Goal: Task Accomplishment & Management: Use online tool/utility

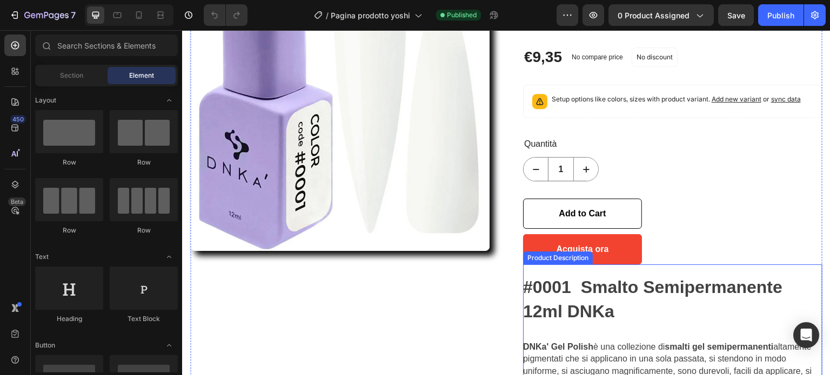
scroll to position [162, 0]
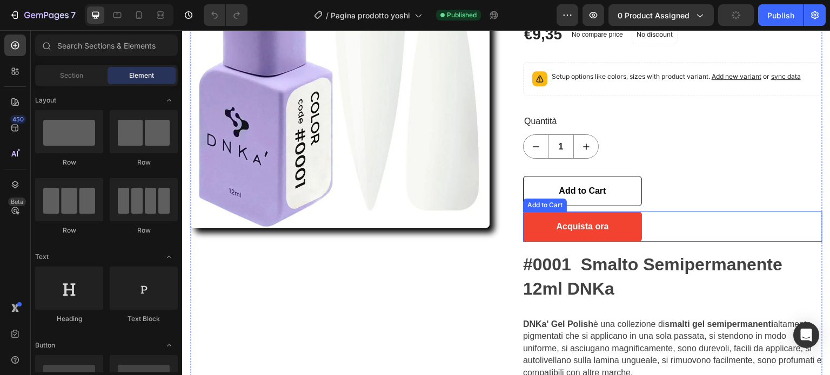
click at [682, 231] on div "Acquista ora Add to Cart" at bounding box center [672, 227] width 299 height 30
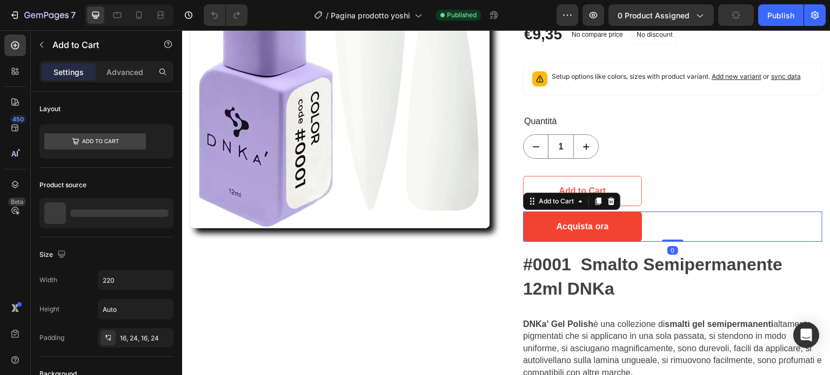
click at [607, 200] on icon at bounding box center [611, 201] width 9 height 9
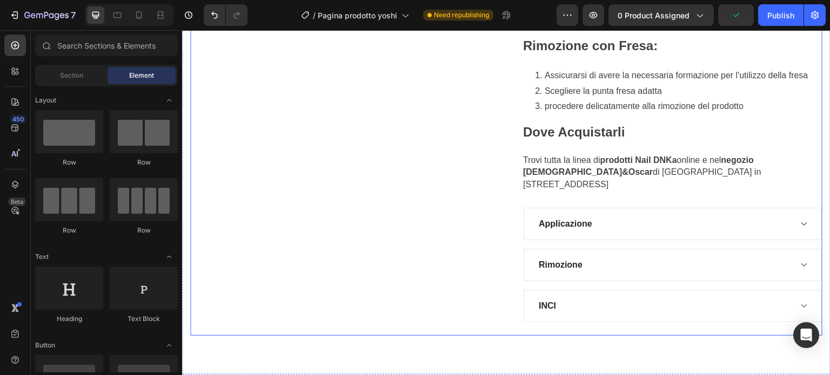
scroll to position [756, 0]
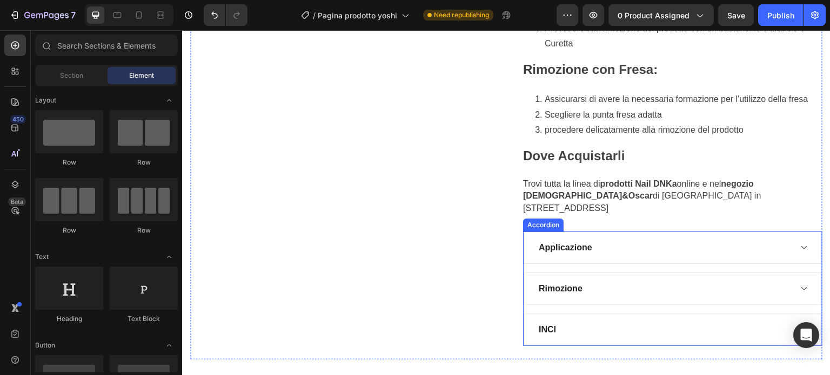
click at [608, 322] on div "INCI" at bounding box center [664, 330] width 254 height 16
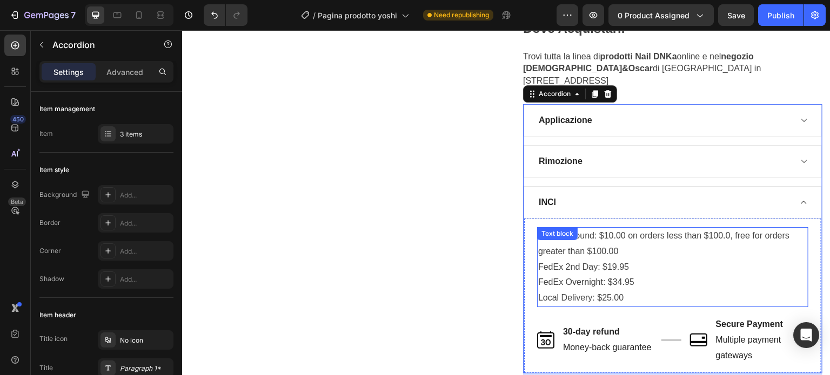
scroll to position [918, 0]
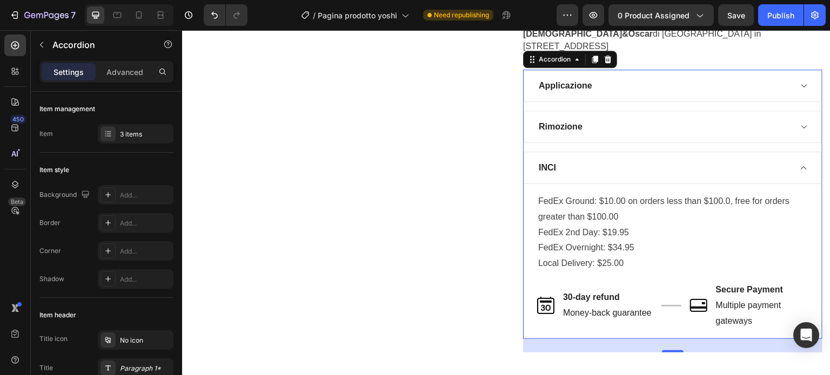
click at [620, 160] on div "INCI" at bounding box center [664, 168] width 254 height 16
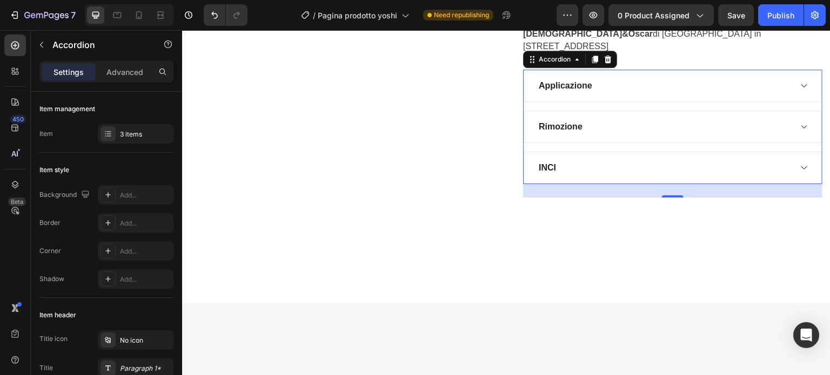
click at [620, 160] on div "INCI" at bounding box center [664, 168] width 254 height 16
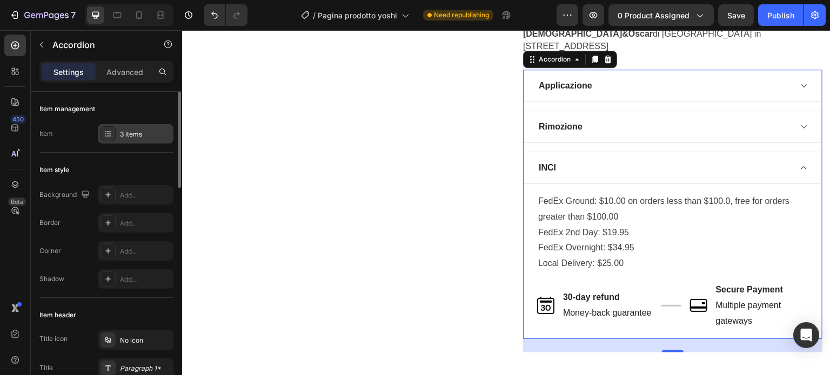
click at [134, 138] on div "3 items" at bounding box center [145, 135] width 51 height 10
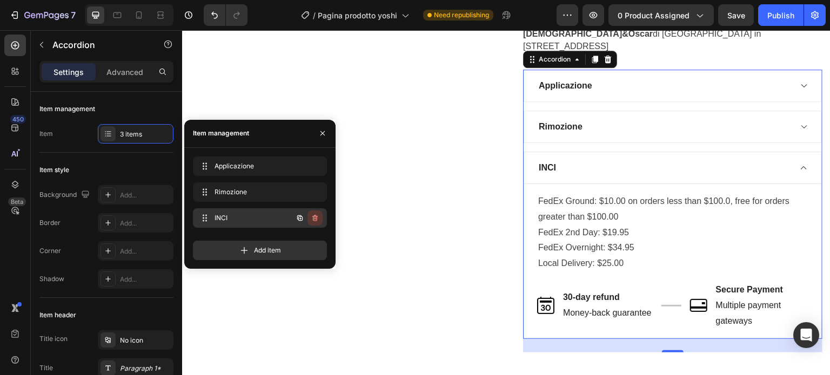
click at [317, 218] on icon "button" at bounding box center [314, 218] width 5 height 6
click at [317, 218] on div "Delete" at bounding box center [308, 218] width 20 height 10
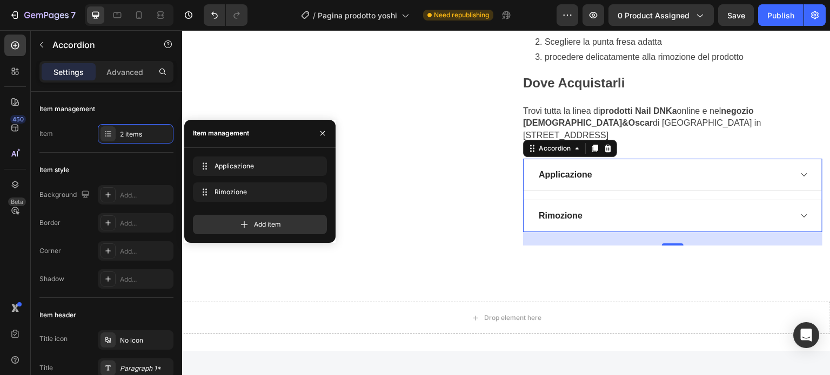
scroll to position [810, 0]
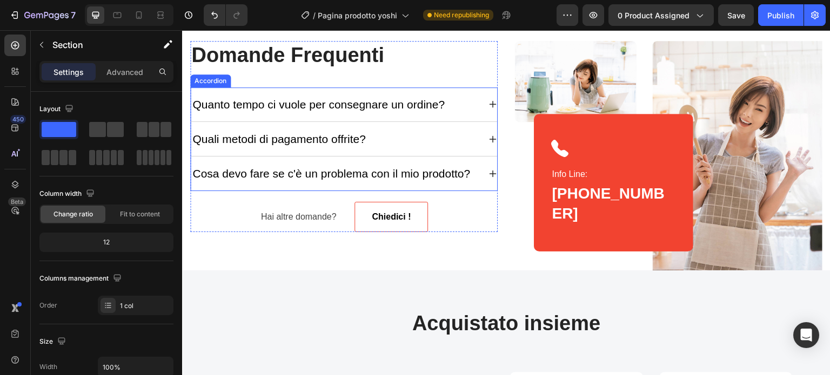
scroll to position [1405, 0]
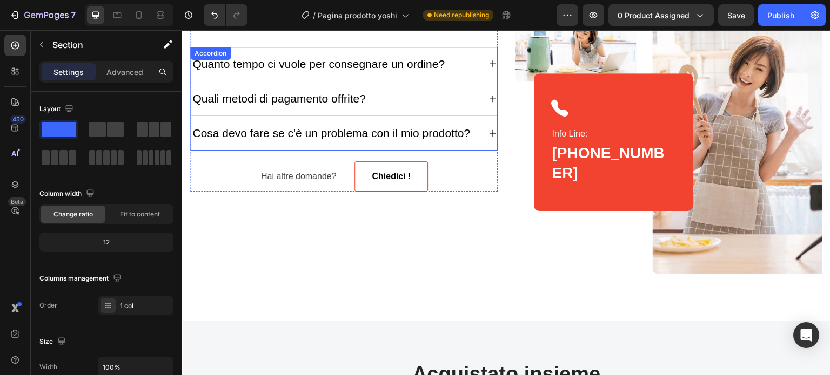
click at [400, 72] on div "Quanto tempo ci vuole per consegnare un ordine?" at bounding box center [344, 64] width 306 height 35
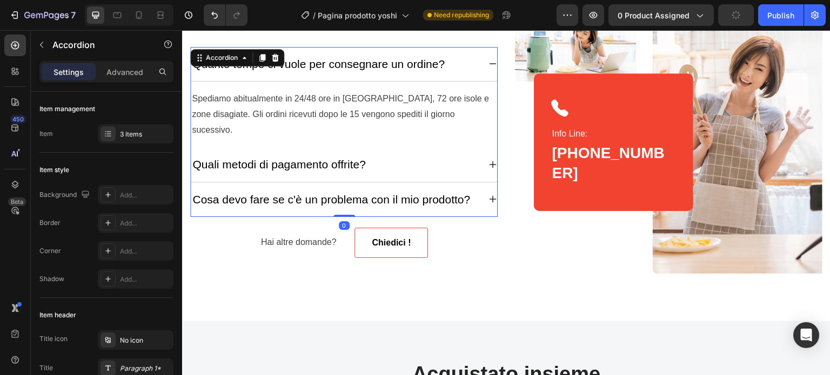
click at [387, 61] on p "Quanto tempo ci vuole per consegnare un ordine?" at bounding box center [318, 64] width 252 height 14
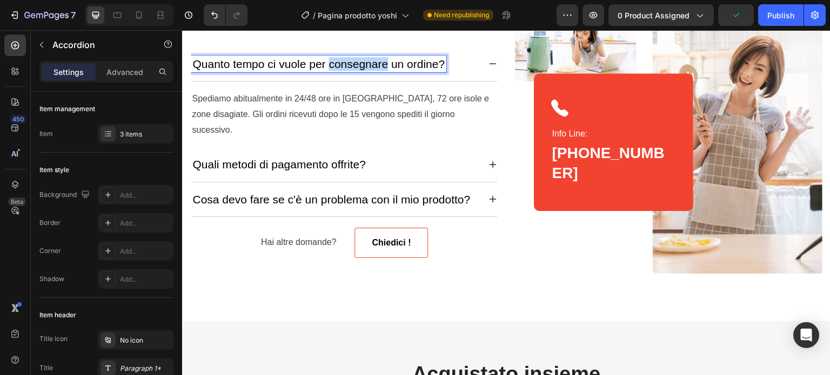
drag, startPoint x: 387, startPoint y: 61, endPoint x: 329, endPoint y: 67, distance: 58.7
click at [329, 67] on p "Quanto tempo ci vuole per consegnare un ordine?" at bounding box center [318, 64] width 252 height 14
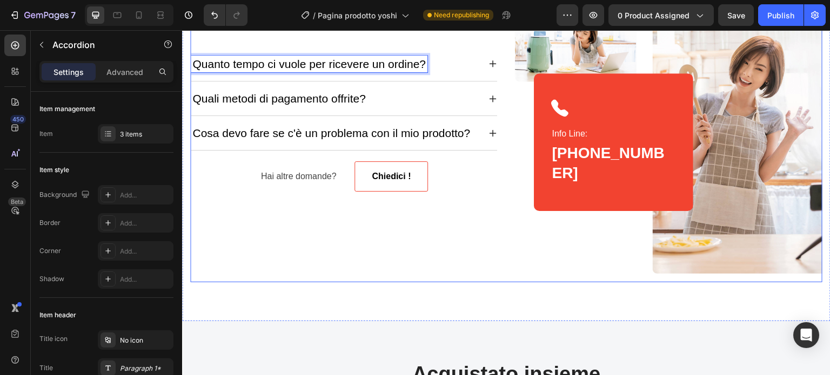
click at [424, 277] on div "Domande Frequenti Heading Quanto tempo ci vuole per ricevere un ordine? Quali m…" at bounding box center [343, 142] width 307 height 282
click at [425, 276] on div "Domande Frequenti Heading Quanto tempo ci vuole per ricevere un ordine? Quali m…" at bounding box center [343, 142] width 307 height 282
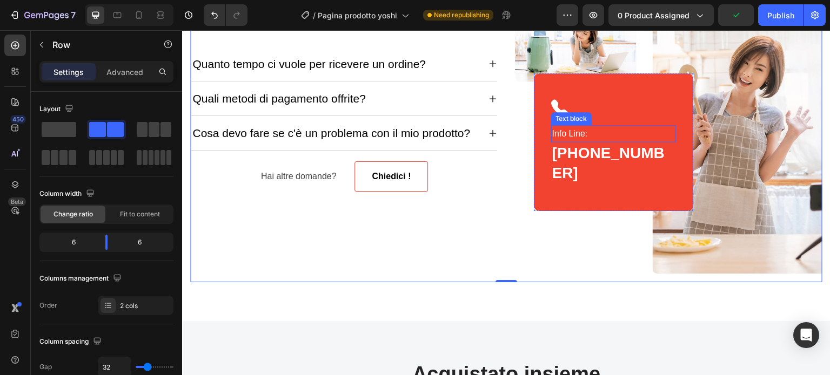
click at [645, 138] on div "Icon Info Line: Text block [PHONE_NUMBER] Heading" at bounding box center [613, 142] width 125 height 86
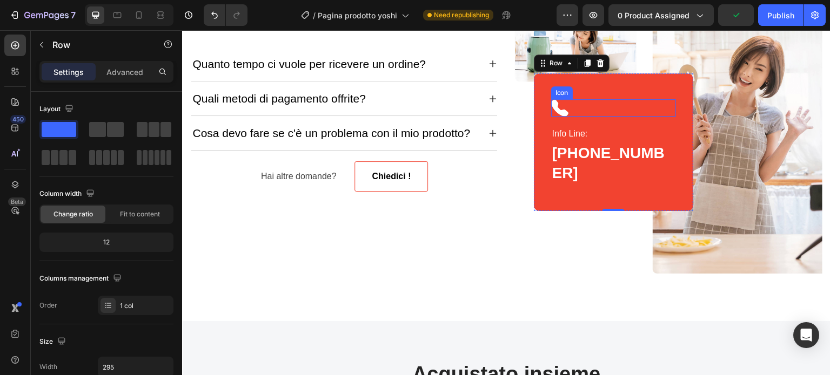
click at [652, 117] on div "Icon" at bounding box center [613, 107] width 125 height 17
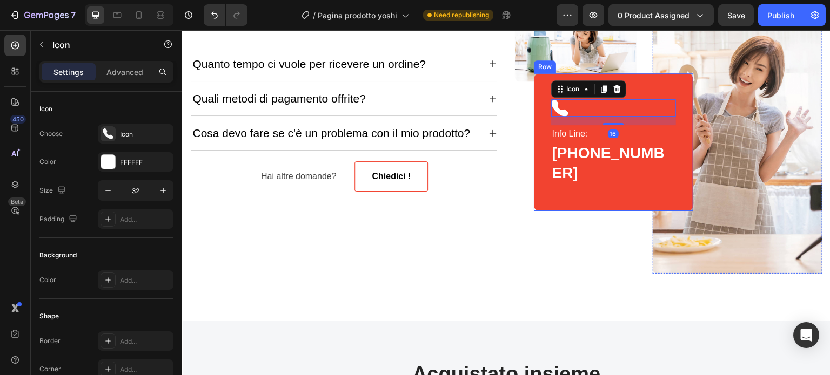
click at [663, 103] on div "Icon 16 Info Line: Text block [PHONE_NUMBER][STREET_ADDRESS]" at bounding box center [613, 142] width 159 height 138
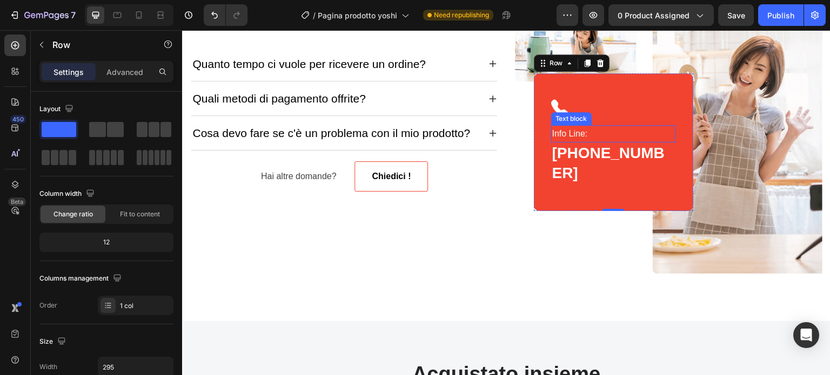
click at [575, 142] on p "Info Line:" at bounding box center [613, 134] width 123 height 16
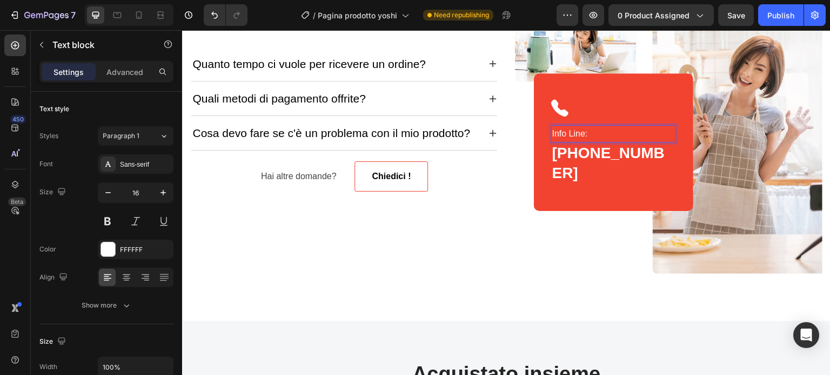
click at [581, 142] on p "Info Line:" at bounding box center [613, 134] width 123 height 16
click at [579, 142] on p "Info Line:" at bounding box center [613, 134] width 123 height 16
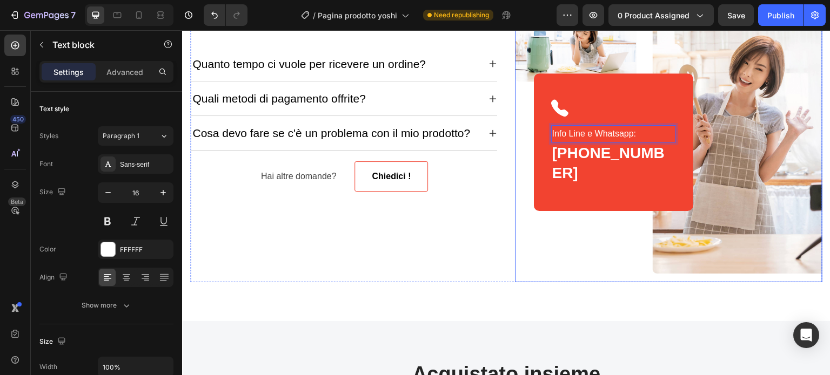
click at [598, 231] on div "Image" at bounding box center [576, 142] width 122 height 282
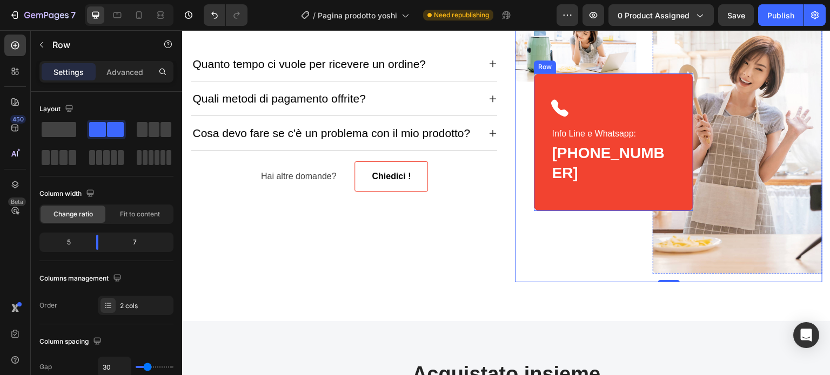
click at [645, 103] on div "Icon Info Line e Whatsapp: Text block [PHONE_NUMBER][STREET_ADDRESS]" at bounding box center [613, 142] width 159 height 138
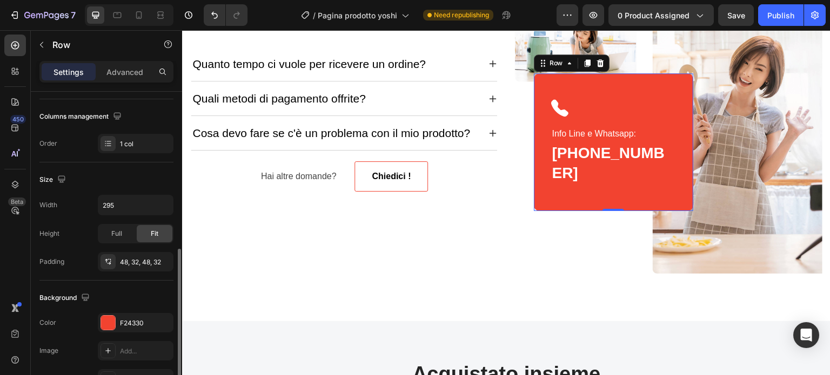
scroll to position [270, 0]
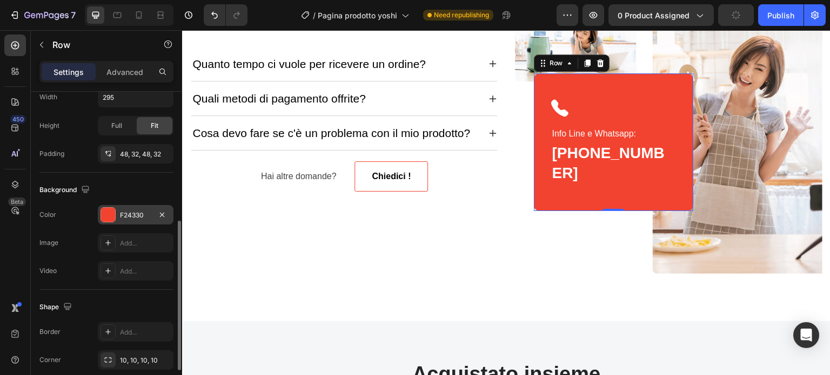
click at [143, 211] on div "F24330" at bounding box center [135, 216] width 31 height 10
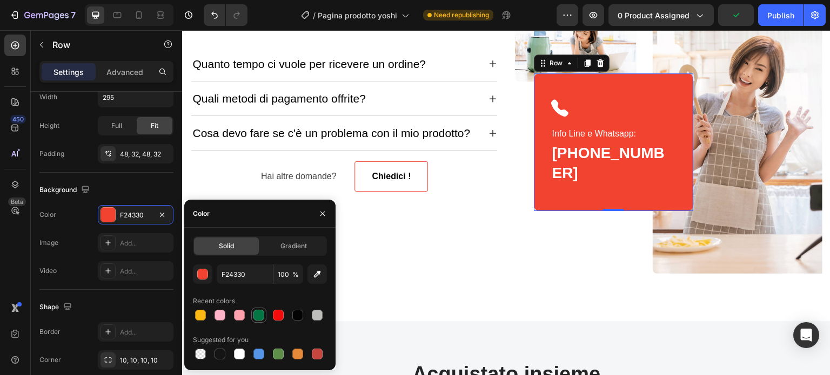
click at [257, 317] on div at bounding box center [258, 315] width 11 height 11
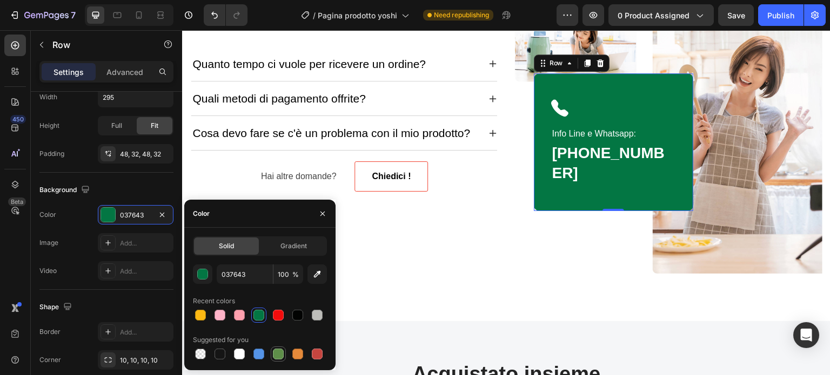
click at [279, 355] on div at bounding box center [278, 354] width 11 height 11
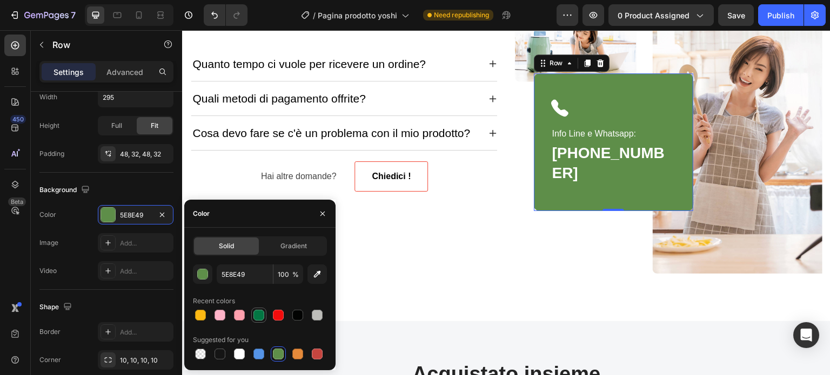
click at [264, 314] on div at bounding box center [258, 315] width 11 height 11
type input "037643"
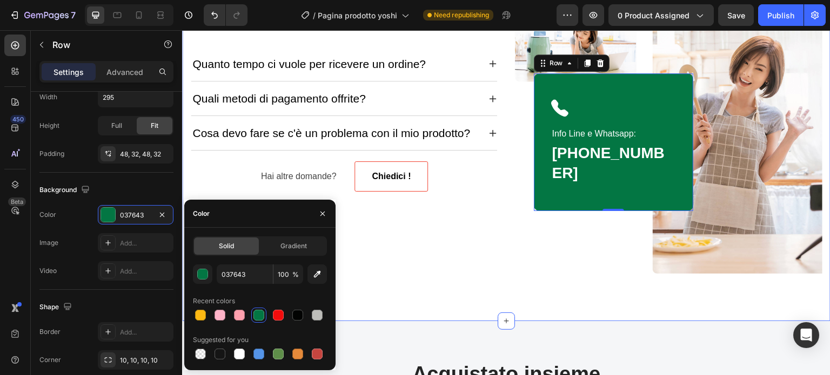
click at [459, 272] on div "Domande Frequenti Heading Quanto tempo ci vuole per ricevere un ordine? Quali m…" at bounding box center [343, 142] width 307 height 282
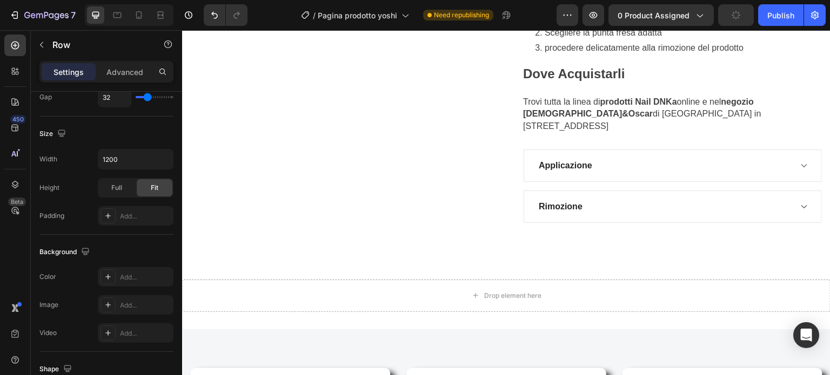
scroll to position [810, 0]
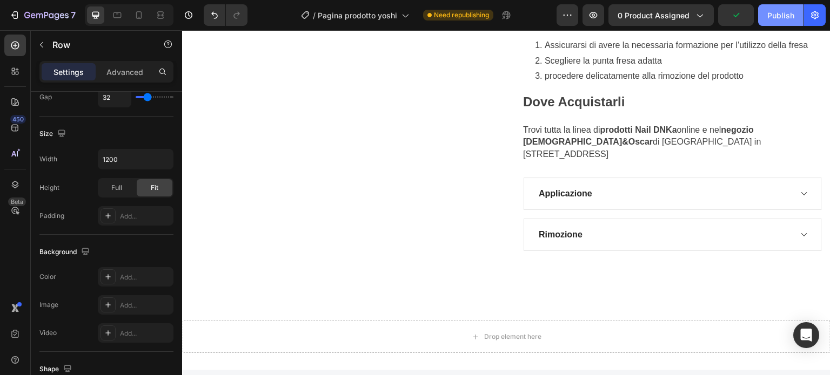
click at [772, 12] on div "Publish" at bounding box center [780, 15] width 27 height 11
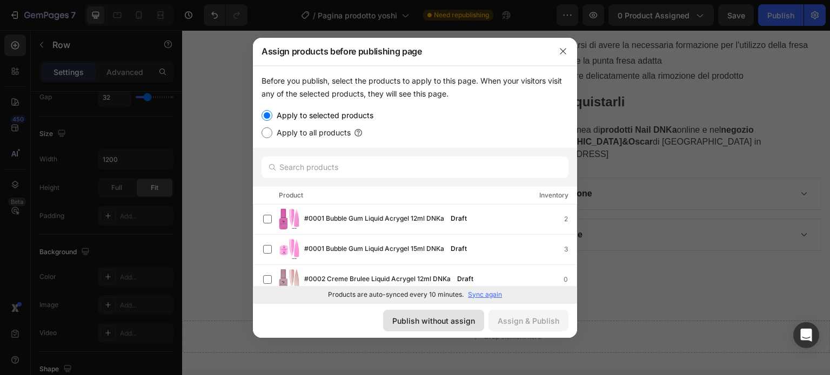
click at [440, 318] on div "Publish without assign" at bounding box center [433, 320] width 83 height 11
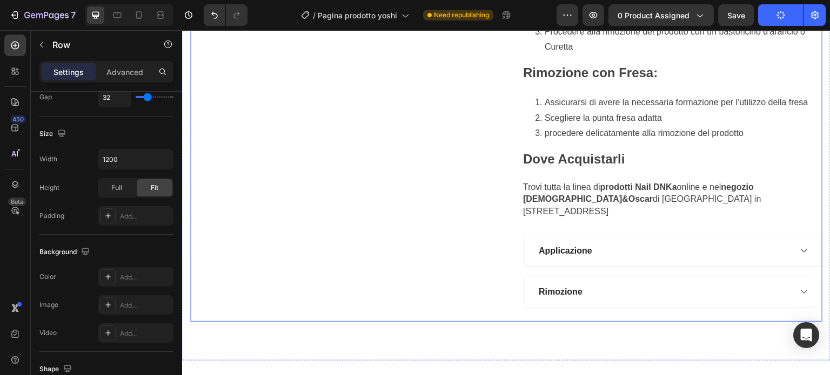
scroll to position [756, 0]
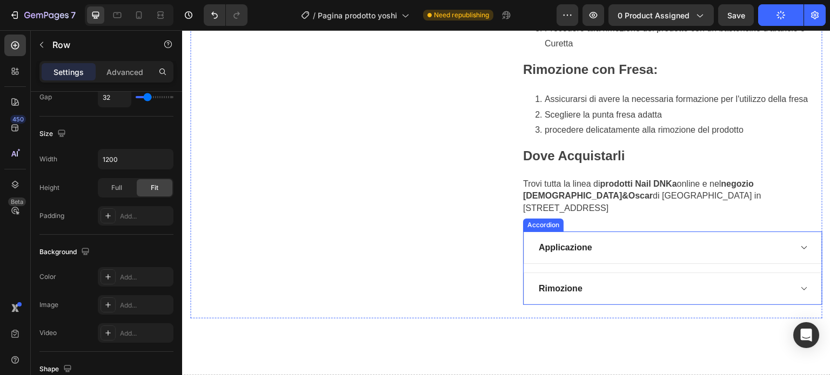
click at [595, 240] on div "Applicazione" at bounding box center [664, 248] width 254 height 16
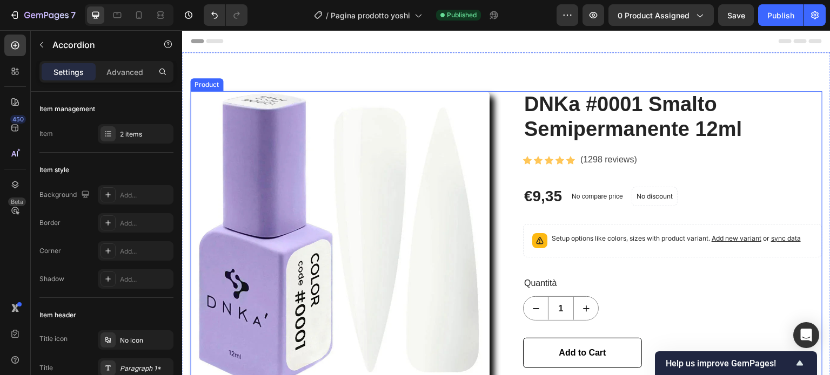
scroll to position [54, 0]
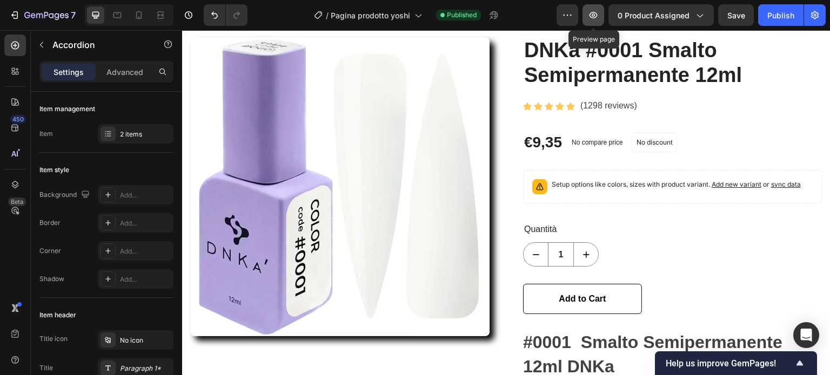
click at [597, 13] on icon "button" at bounding box center [593, 15] width 8 height 6
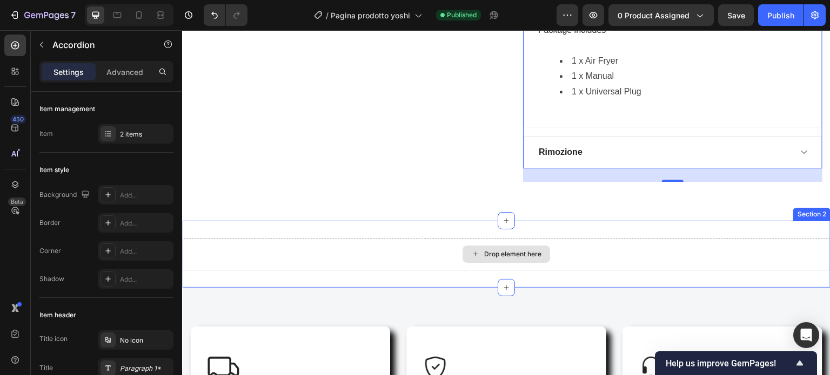
scroll to position [1242, 0]
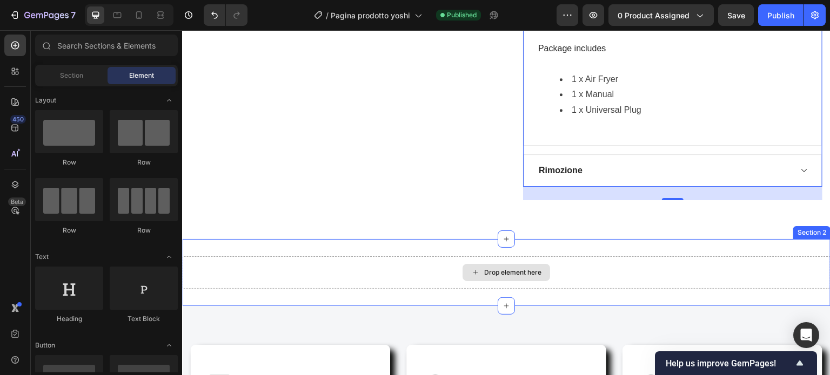
click at [522, 268] on div "Drop element here" at bounding box center [512, 272] width 57 height 9
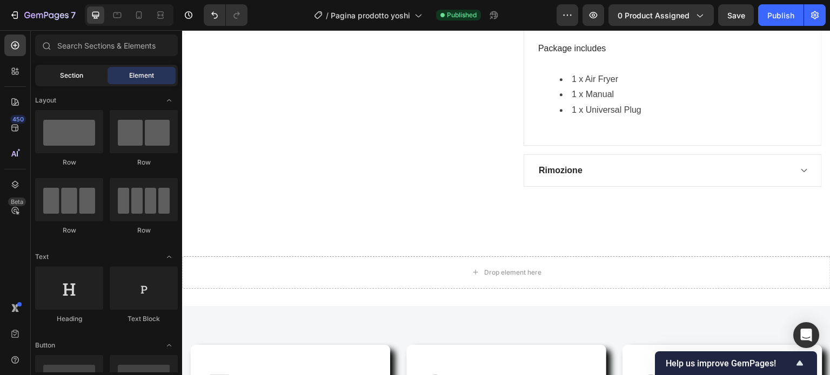
click at [74, 76] on span "Section" at bounding box center [71, 76] width 23 height 10
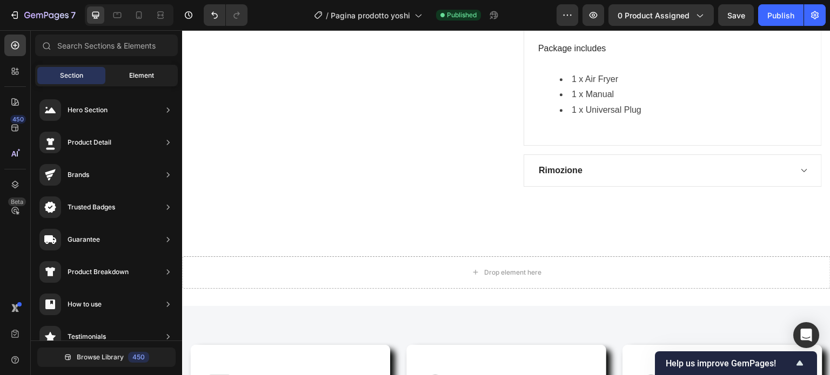
click at [140, 70] on div "Element" at bounding box center [142, 75] width 68 height 17
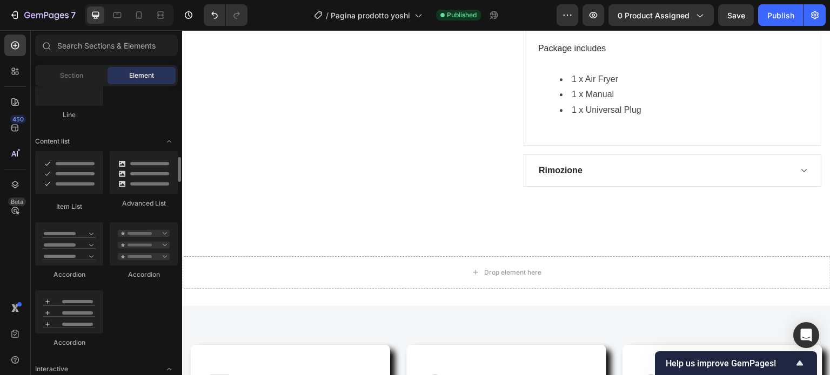
scroll to position [864, 0]
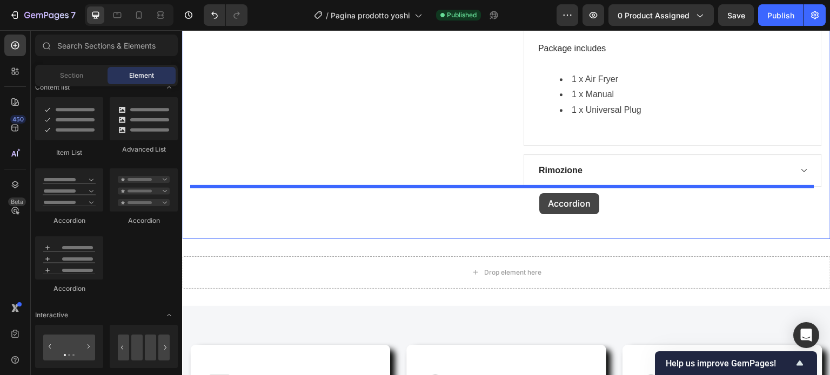
drag, startPoint x: 246, startPoint y: 229, endPoint x: 540, endPoint y: 192, distance: 296.8
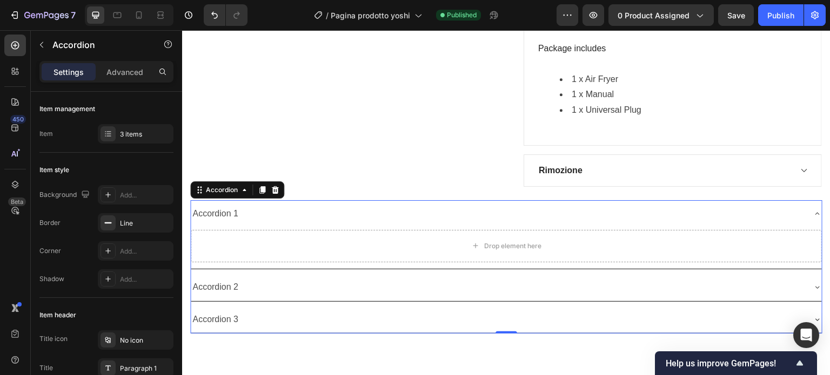
click at [274, 186] on icon at bounding box center [275, 190] width 7 height 8
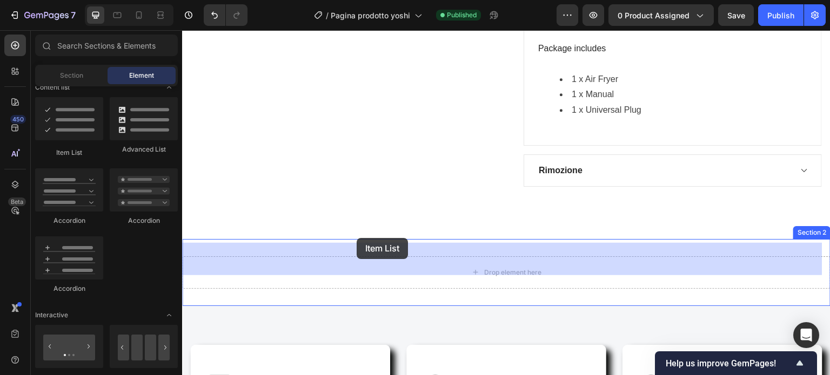
drag, startPoint x: 260, startPoint y: 166, endPoint x: 360, endPoint y: 236, distance: 121.5
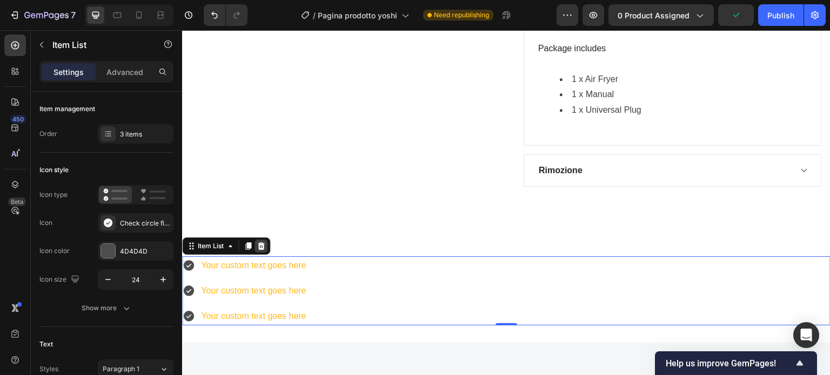
click at [261, 242] on icon at bounding box center [261, 246] width 9 height 9
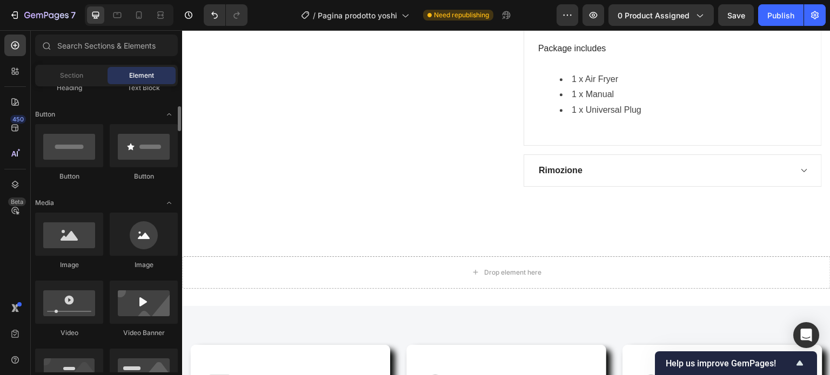
scroll to position [0, 0]
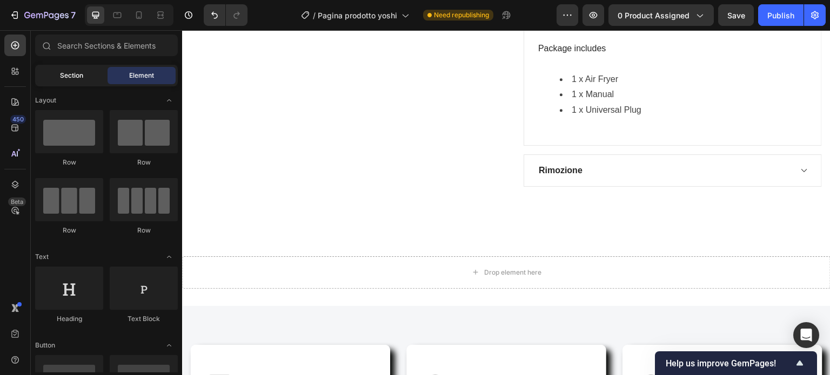
click at [78, 75] on span "Section" at bounding box center [71, 76] width 23 height 10
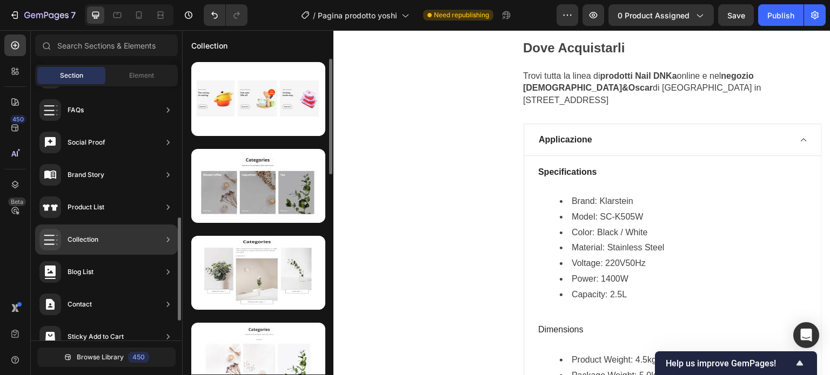
scroll to position [372, 0]
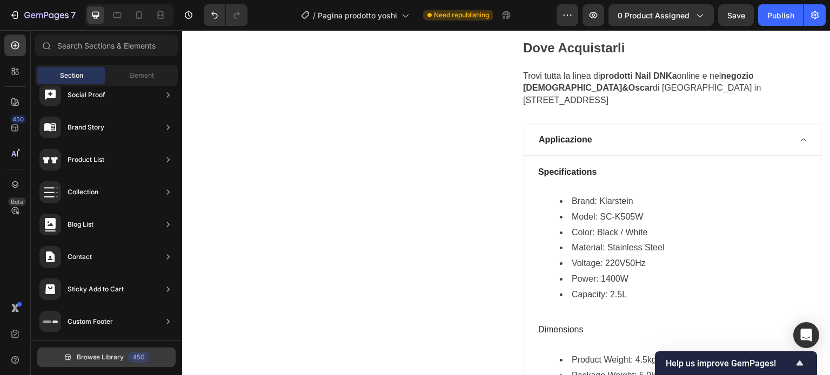
click at [104, 353] on span "Browse Library" at bounding box center [100, 358] width 47 height 10
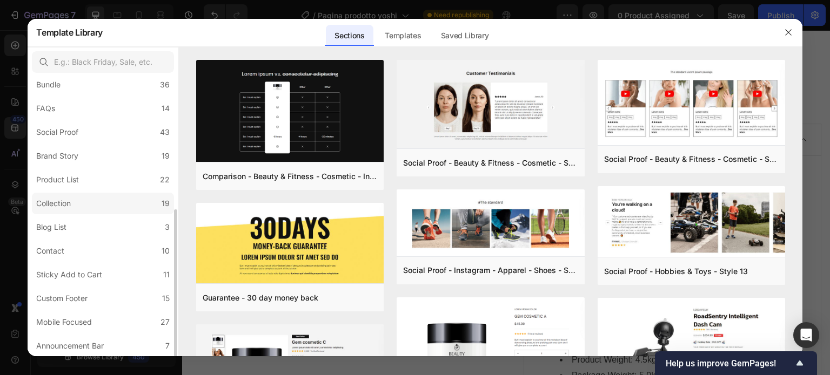
scroll to position [0, 0]
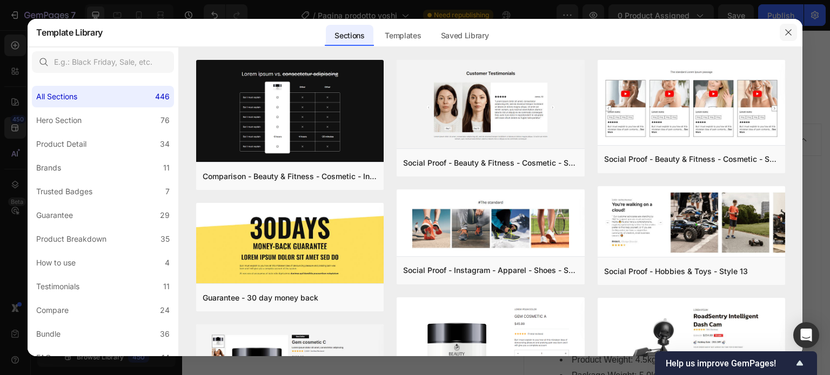
click at [787, 30] on icon "button" at bounding box center [788, 32] width 9 height 9
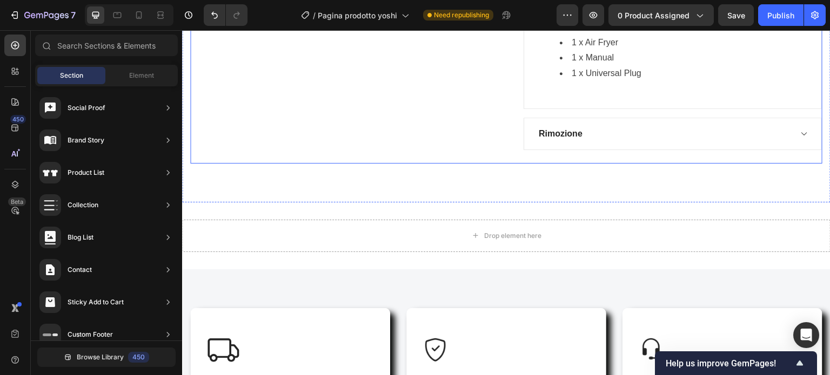
scroll to position [1297, 0]
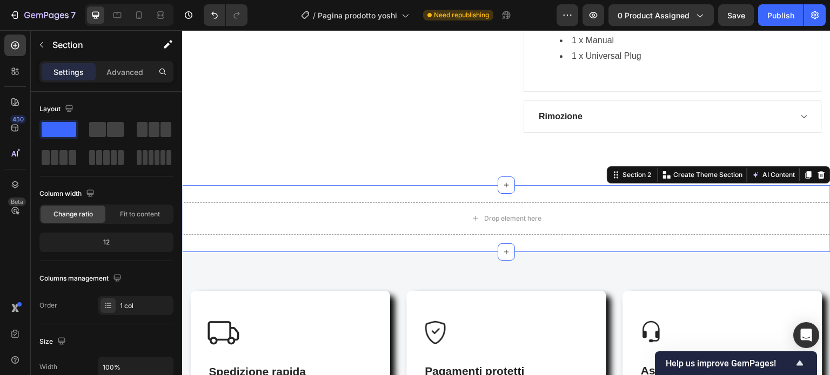
click at [803, 185] on div "Drop element here Section 2 You can create reusable sections Create Theme Secti…" at bounding box center [506, 218] width 648 height 67
click at [777, 169] on button "AI Content" at bounding box center [773, 175] width 48 height 13
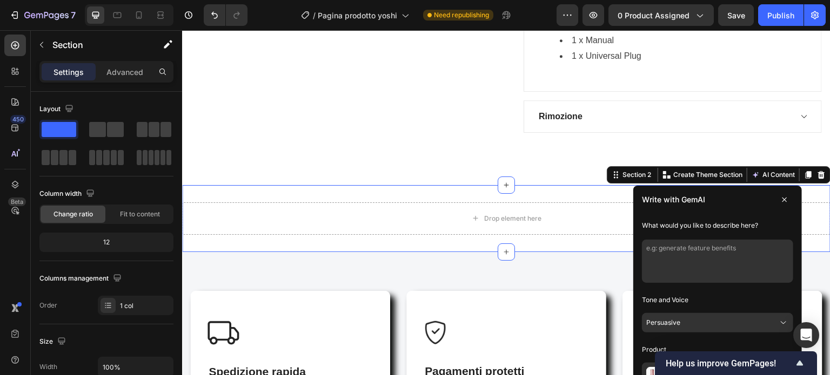
click at [780, 196] on icon at bounding box center [784, 200] width 9 height 9
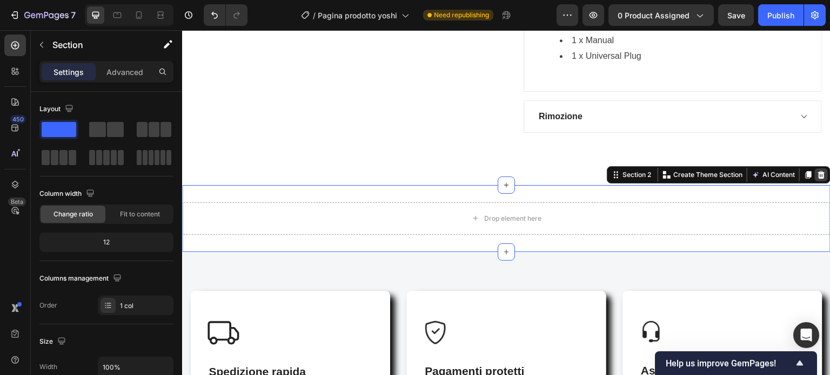
click at [817, 171] on icon at bounding box center [821, 175] width 9 height 9
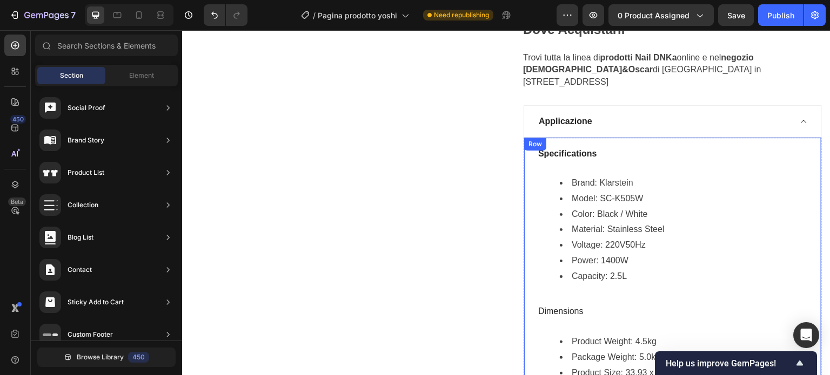
scroll to position [864, 0]
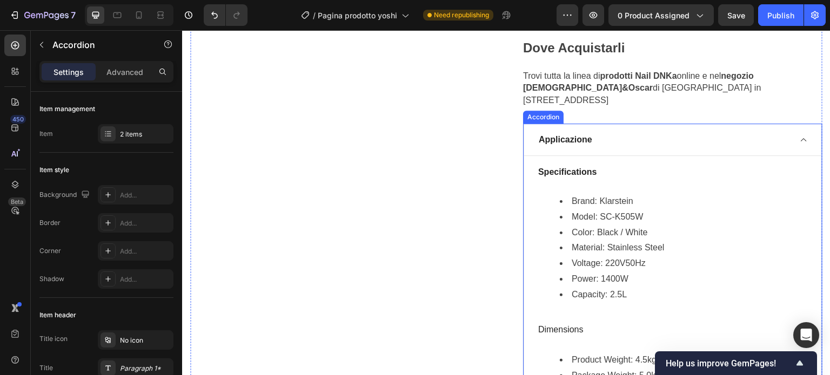
click at [625, 136] on div "Applicazione" at bounding box center [672, 140] width 298 height 32
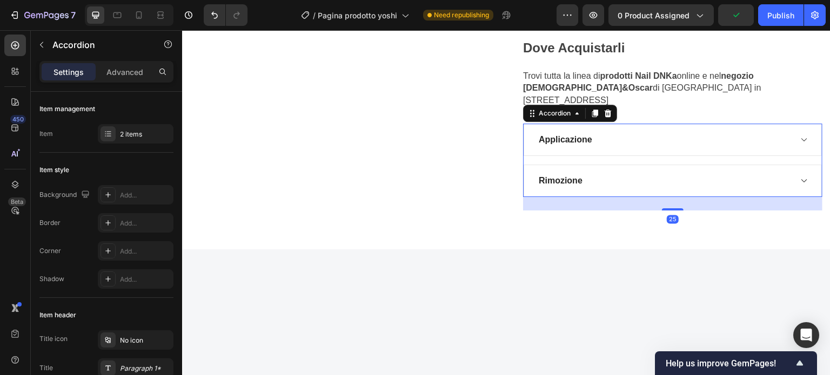
click at [626, 133] on div "Applicazione" at bounding box center [664, 140] width 254 height 16
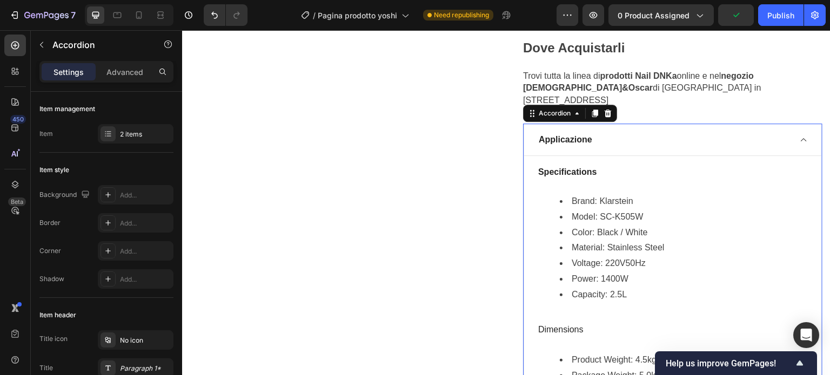
click at [626, 133] on div "Applicazione" at bounding box center [664, 140] width 254 height 16
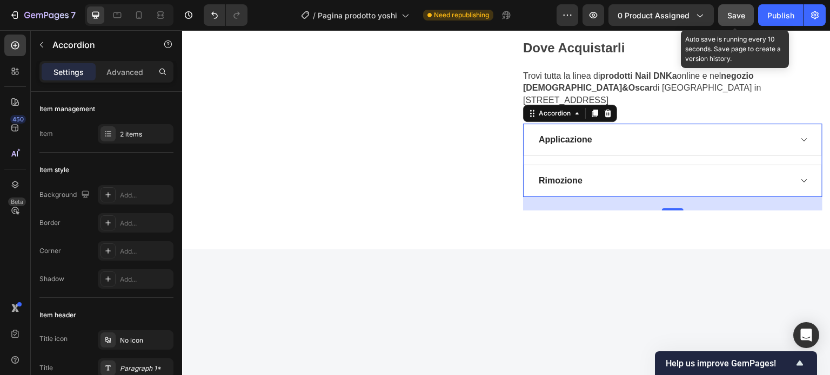
click at [750, 14] on button "Save" at bounding box center [736, 15] width 36 height 22
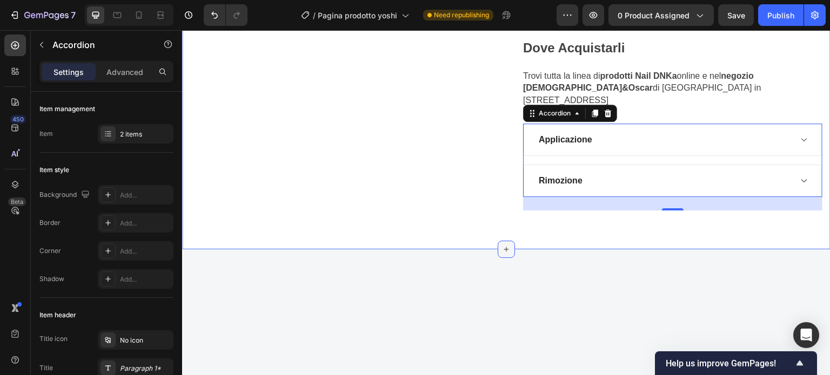
click at [502, 245] on icon at bounding box center [506, 249] width 9 height 9
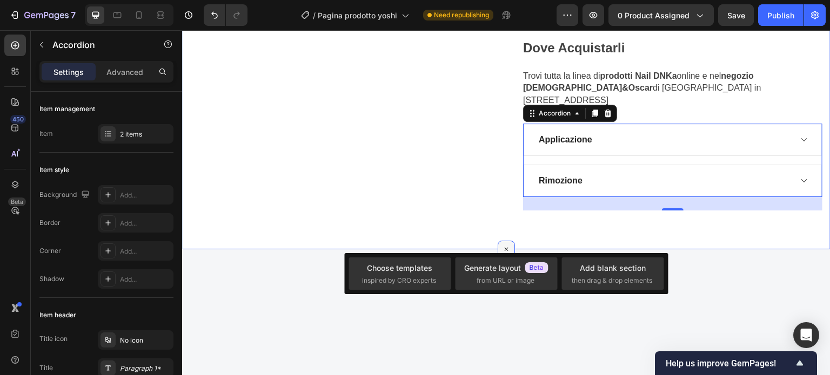
click at [501, 244] on icon at bounding box center [506, 250] width 12 height 12
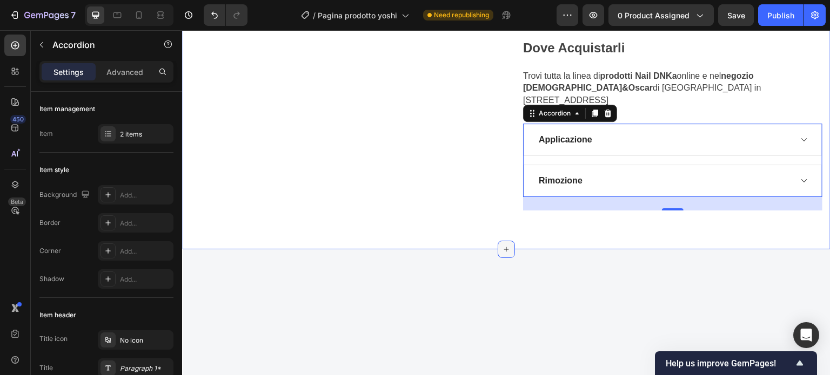
click at [501, 241] on div at bounding box center [506, 249] width 17 height 17
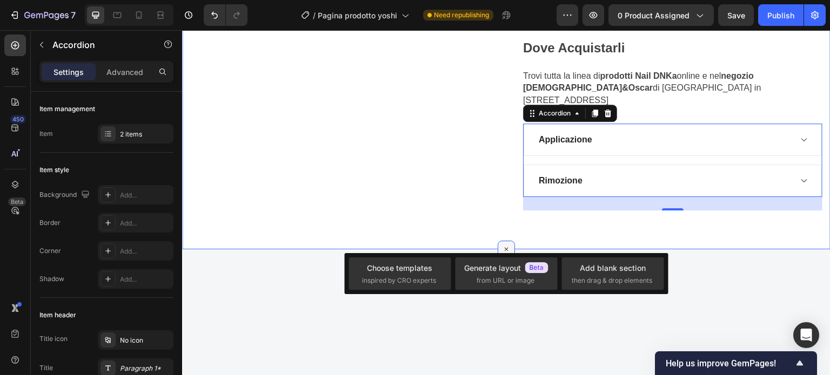
click at [501, 244] on icon at bounding box center [506, 250] width 12 height 12
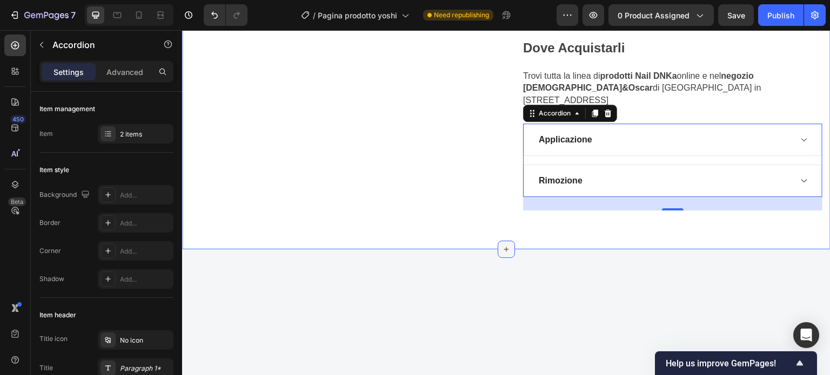
click at [501, 241] on div at bounding box center [506, 249] width 17 height 17
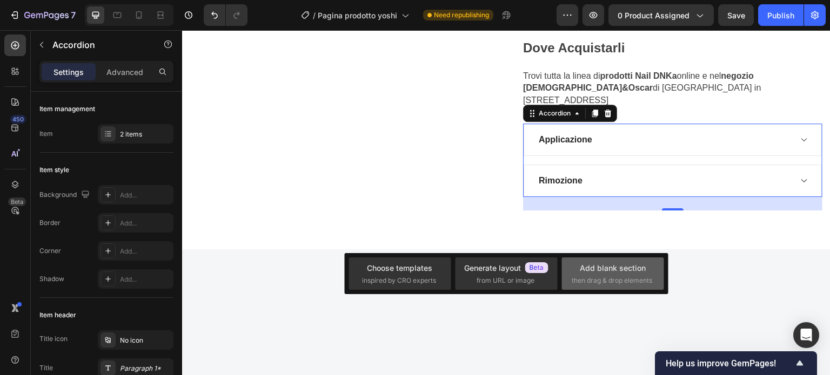
click at [629, 276] on span "then drag & drop elements" at bounding box center [612, 281] width 80 height 10
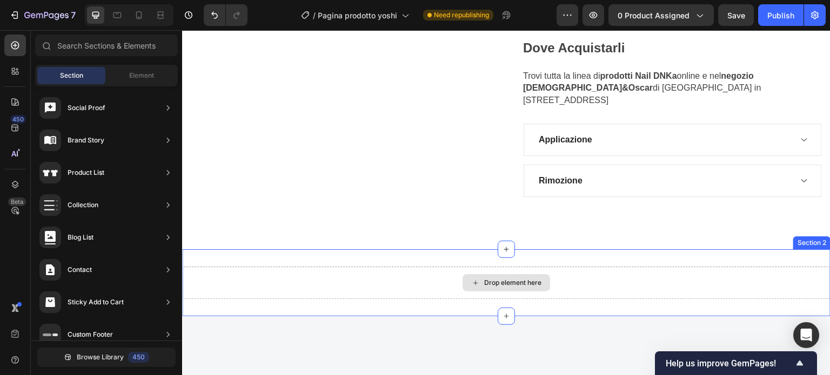
click at [538, 274] on div "Drop element here" at bounding box center [506, 282] width 88 height 17
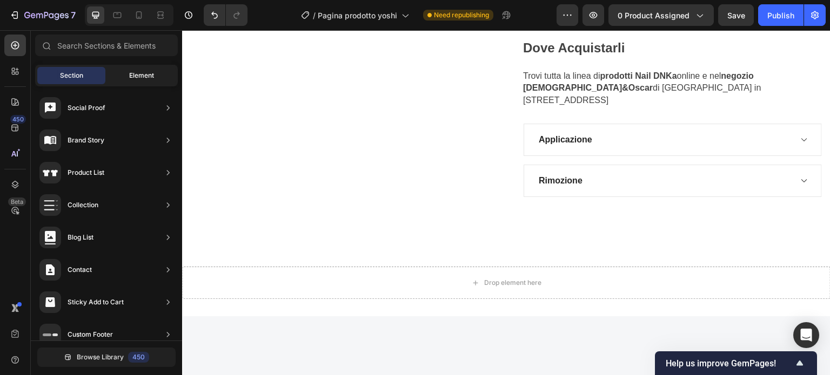
click at [150, 72] on span "Element" at bounding box center [141, 76] width 25 height 10
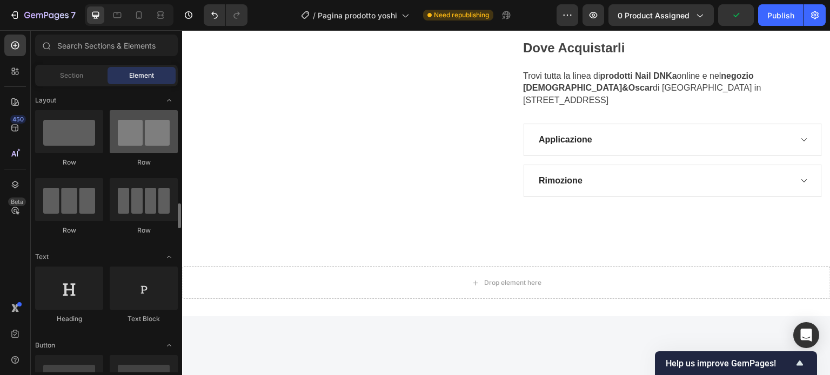
scroll to position [108, 0]
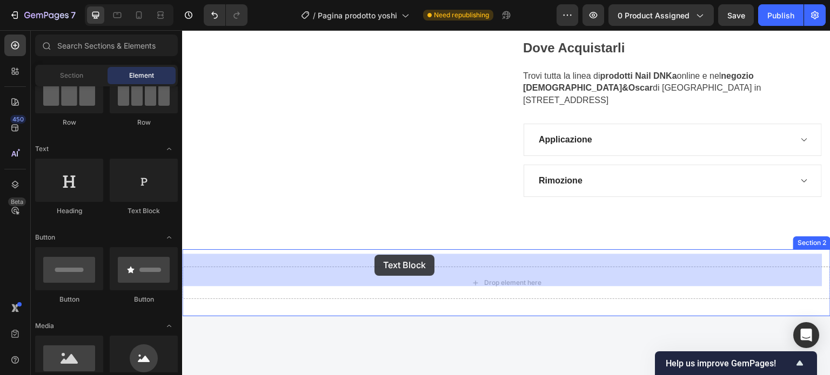
drag, startPoint x: 335, startPoint y: 208, endPoint x: 374, endPoint y: 256, distance: 61.8
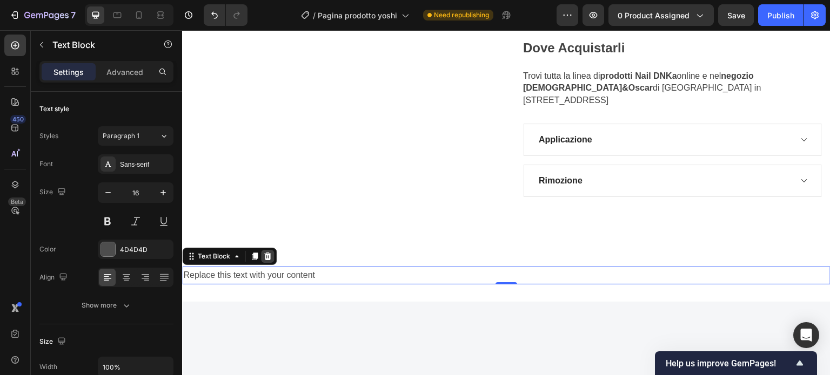
click at [270, 253] on icon at bounding box center [267, 257] width 7 height 8
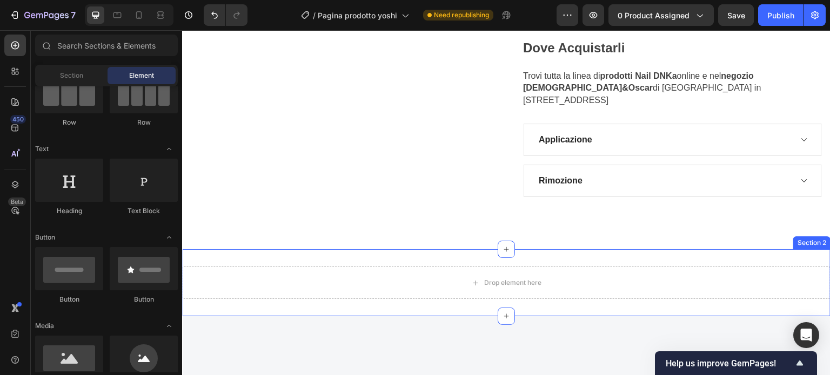
click at [797, 250] on div "Drop element here Section 2" at bounding box center [506, 283] width 648 height 67
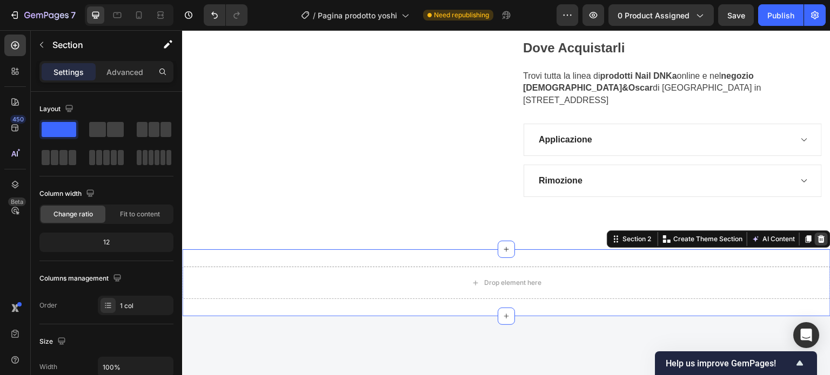
click at [818, 236] on icon at bounding box center [821, 240] width 7 height 8
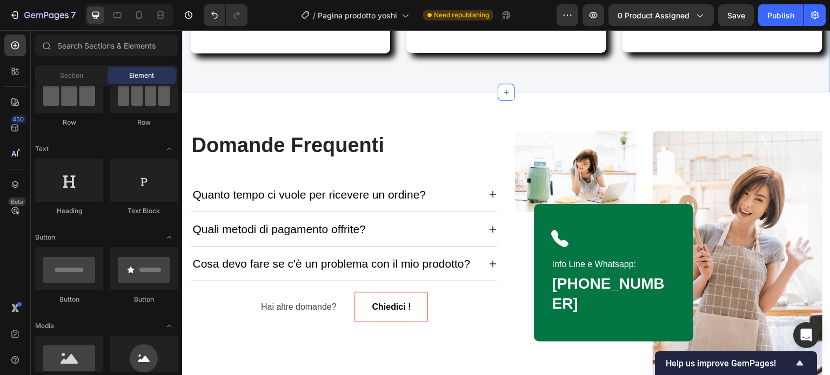
scroll to position [1242, 0]
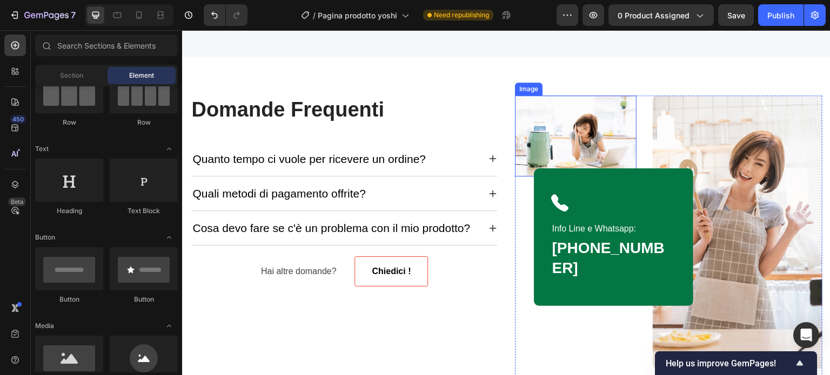
click at [589, 149] on img at bounding box center [576, 136] width 122 height 81
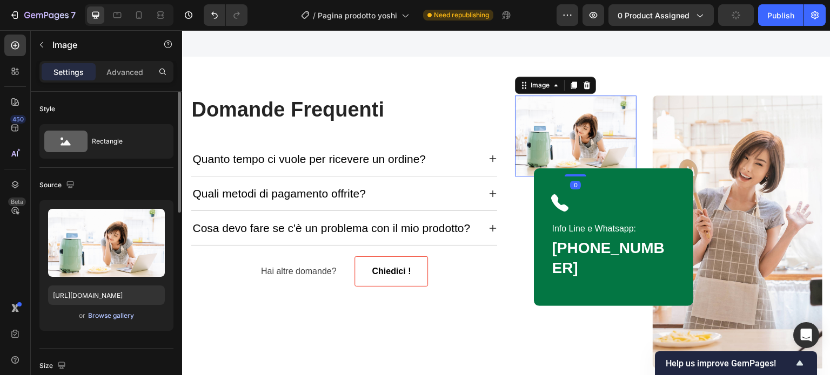
click at [119, 314] on div "Browse gallery" at bounding box center [111, 316] width 46 height 10
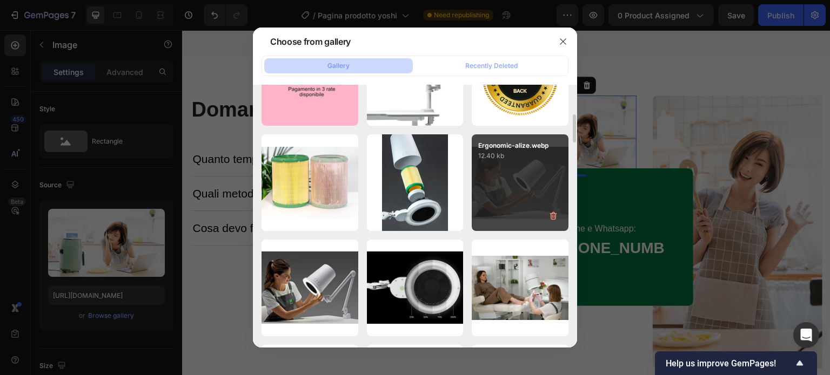
scroll to position [0, 0]
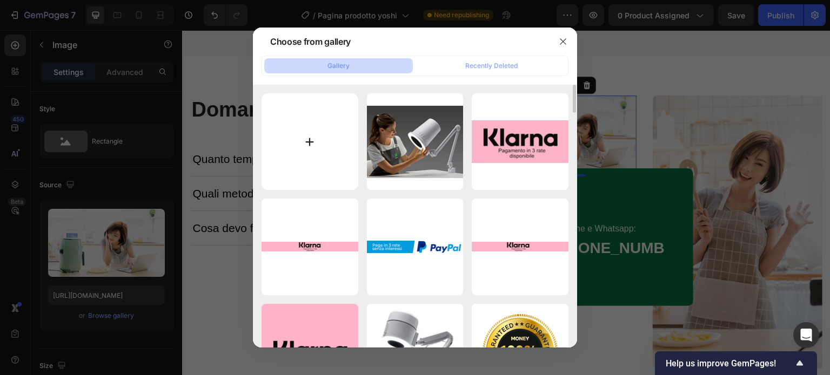
click at [328, 149] on input "file" at bounding box center [309, 141] width 97 height 97
click at [563, 43] on icon "button" at bounding box center [563, 41] width 9 height 9
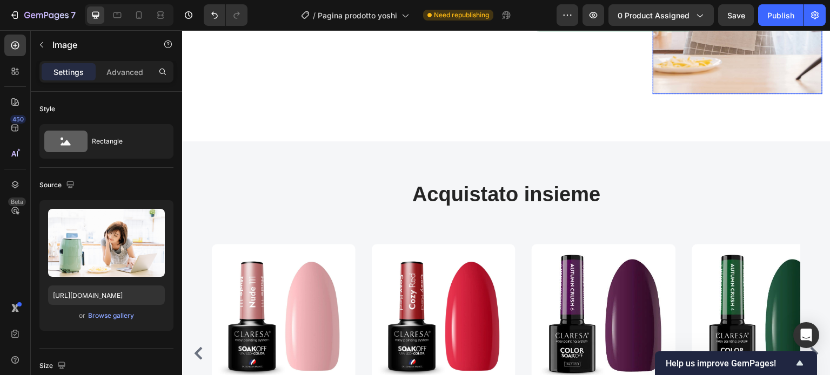
scroll to position [1297, 0]
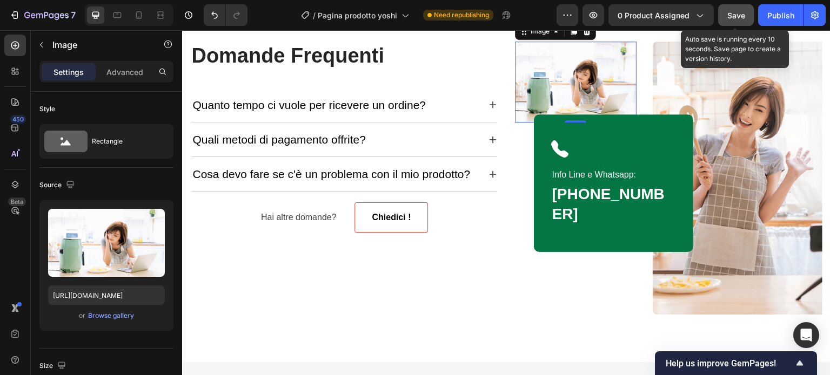
click at [737, 12] on span "Save" at bounding box center [736, 15] width 18 height 9
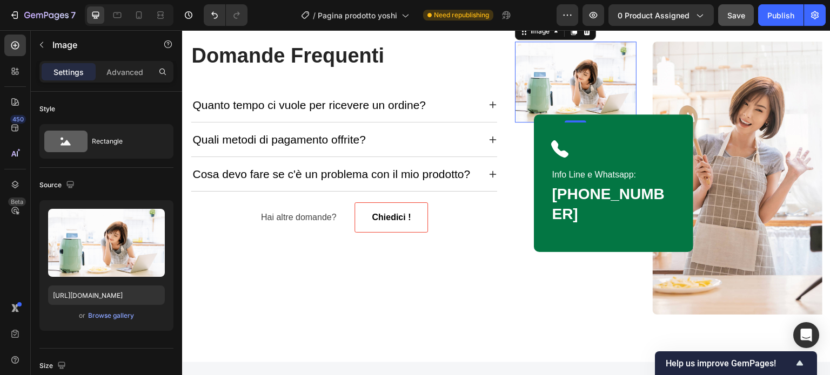
click at [565, 79] on img at bounding box center [576, 82] width 122 height 81
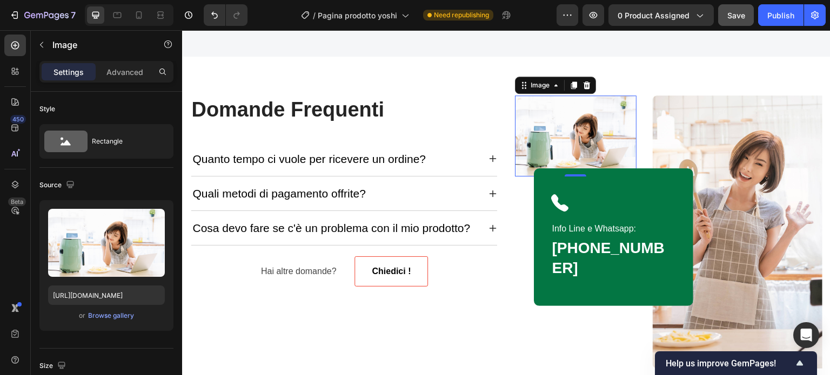
click at [541, 114] on img at bounding box center [576, 136] width 122 height 81
click at [117, 312] on div "Browse gallery" at bounding box center [111, 316] width 46 height 10
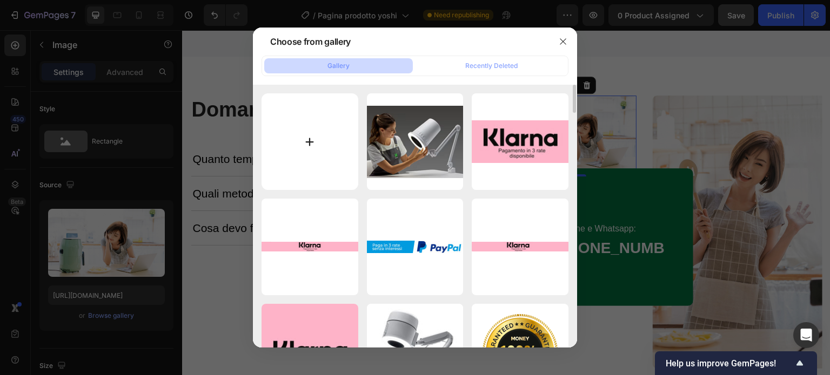
click at [328, 148] on input "file" at bounding box center [309, 141] width 97 height 97
type input "C:\fakepath\Żel French line No3.jpg"
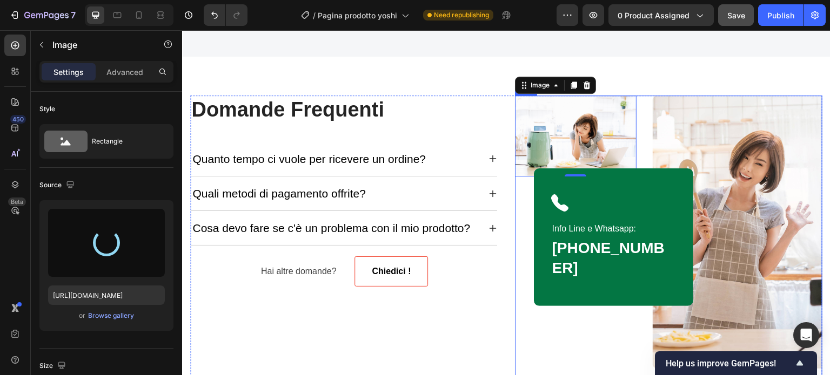
type input "[URL][DOMAIN_NAME]"
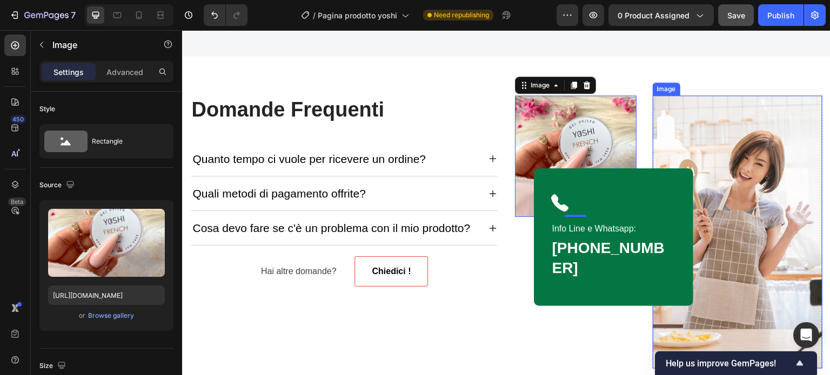
click at [754, 281] on img at bounding box center [738, 232] width 170 height 273
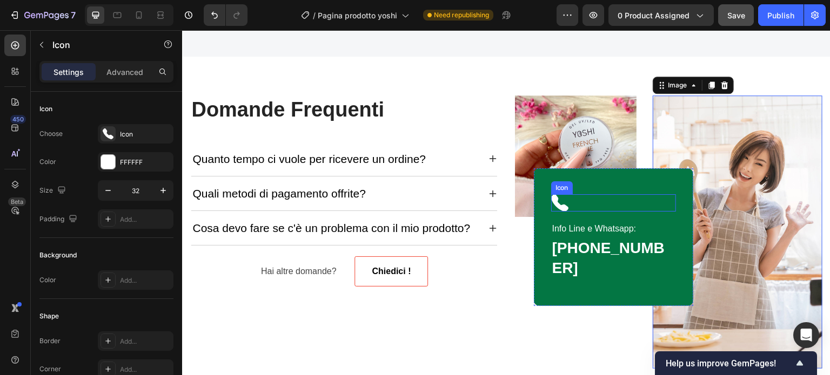
click at [554, 212] on icon at bounding box center [559, 202] width 17 height 17
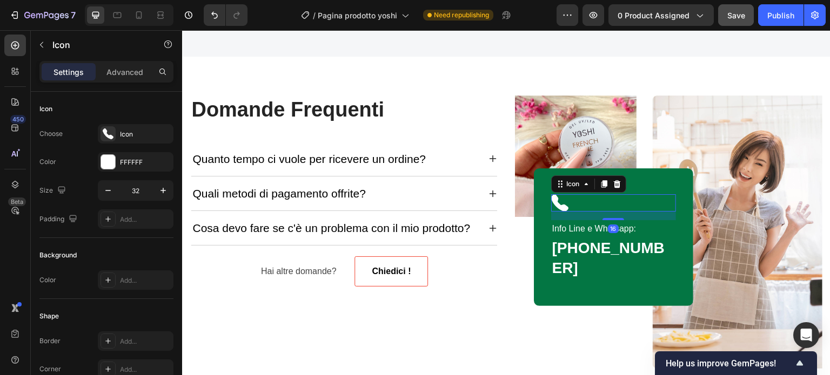
click at [579, 212] on div "Icon 16" at bounding box center [613, 202] width 125 height 17
click at [582, 189] on icon at bounding box center [586, 184] width 9 height 9
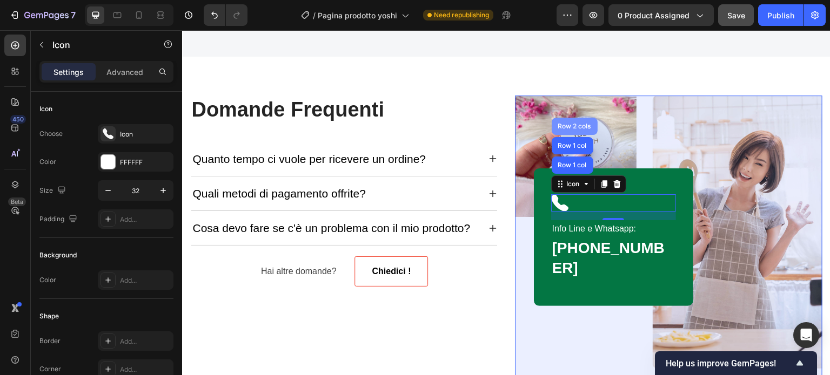
click at [566, 130] on div "Row 2 cols" at bounding box center [574, 126] width 37 height 6
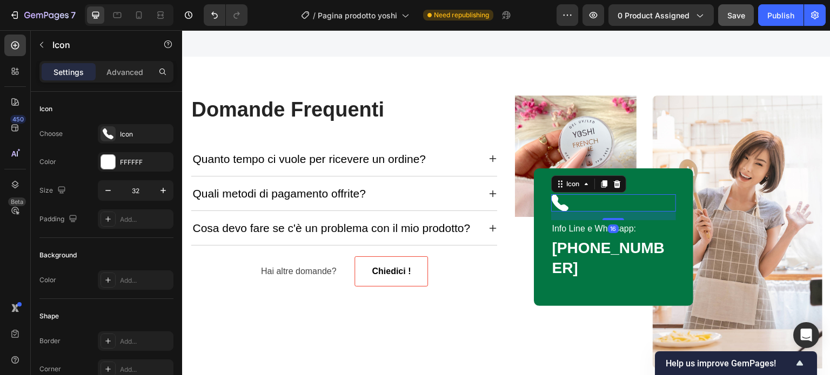
click at [582, 212] on div "Icon 16" at bounding box center [613, 202] width 125 height 17
click at [589, 212] on div "Icon 16" at bounding box center [613, 202] width 125 height 17
click at [583, 189] on icon at bounding box center [586, 184] width 9 height 9
click at [566, 212] on div "Icon 16" at bounding box center [613, 202] width 125 height 17
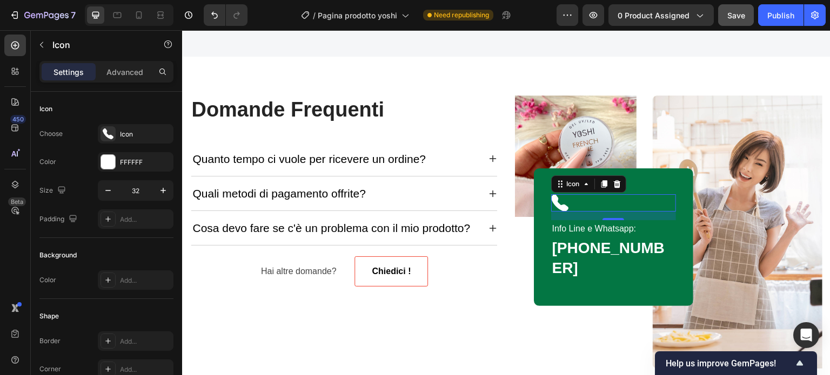
click at [566, 212] on div "Icon 16" at bounding box center [613, 202] width 125 height 17
click at [212, 15] on icon "Undo/Redo" at bounding box center [214, 15] width 11 height 11
click at [212, 15] on icon "Undo/Redo" at bounding box center [214, 15] width 6 height 7
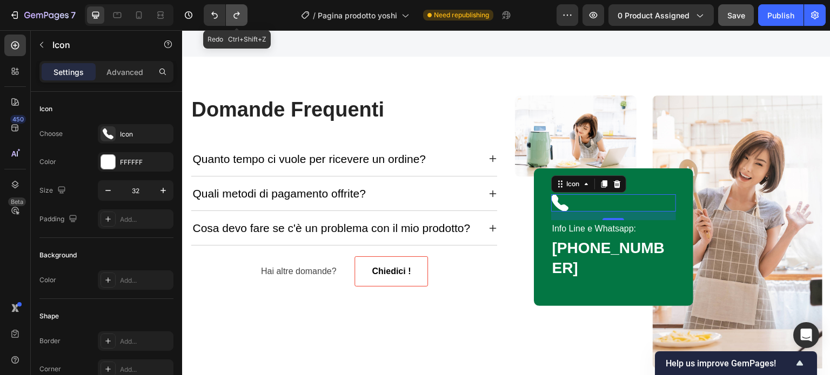
click at [236, 10] on icon "Undo/Redo" at bounding box center [236, 15] width 11 height 11
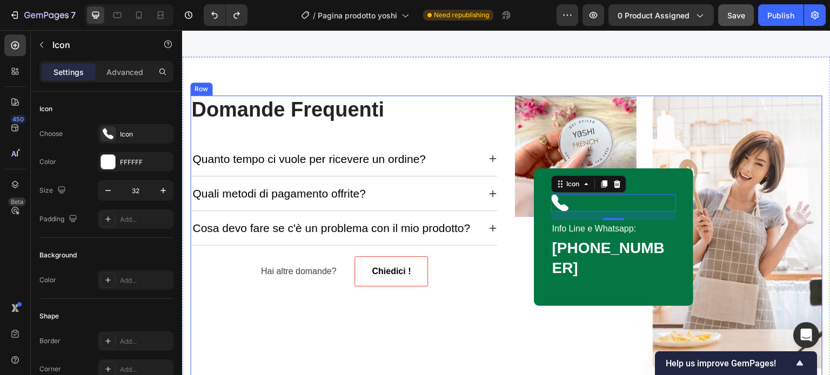
click at [499, 343] on div "Domande Frequenti Heading Quanto tempo ci vuole per ricevere un ordine? Quali m…" at bounding box center [506, 237] width 632 height 282
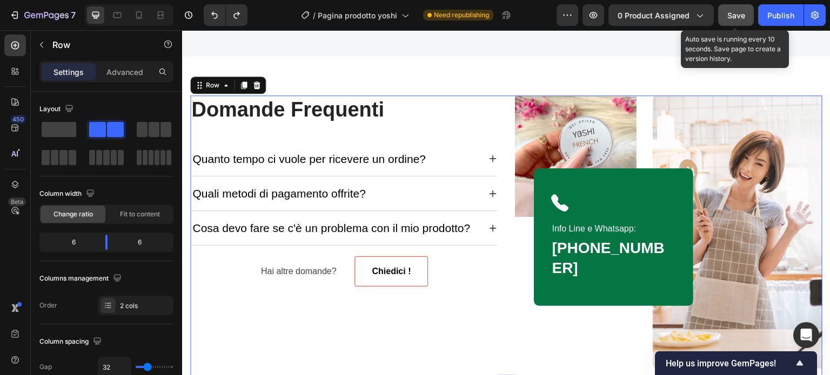
click at [739, 15] on span "Save" at bounding box center [736, 15] width 18 height 9
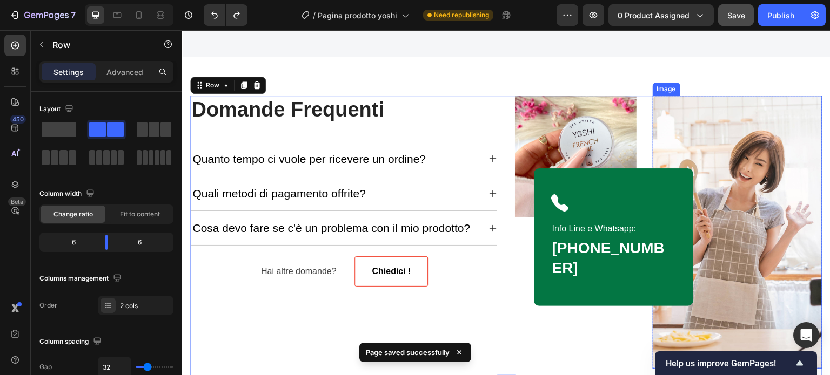
click at [745, 185] on img at bounding box center [738, 232] width 170 height 273
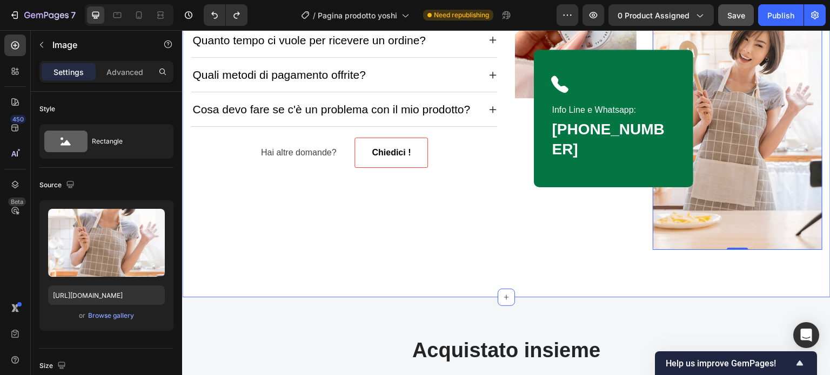
scroll to position [1297, 0]
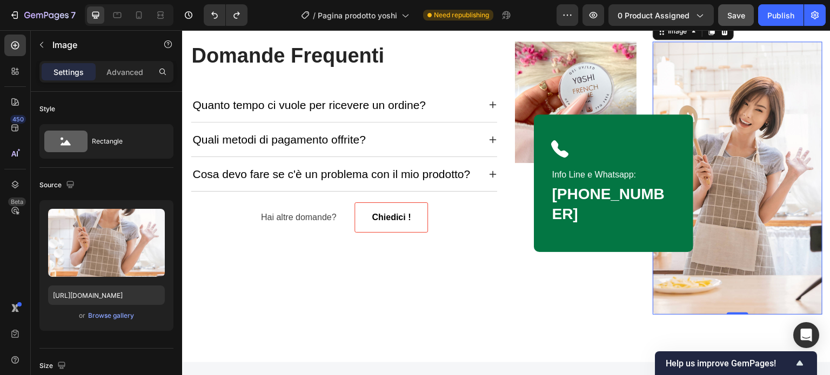
click at [790, 224] on img at bounding box center [738, 178] width 170 height 273
click at [783, 200] on img at bounding box center [738, 178] width 170 height 273
click at [113, 314] on div "Browse gallery" at bounding box center [111, 316] width 46 height 10
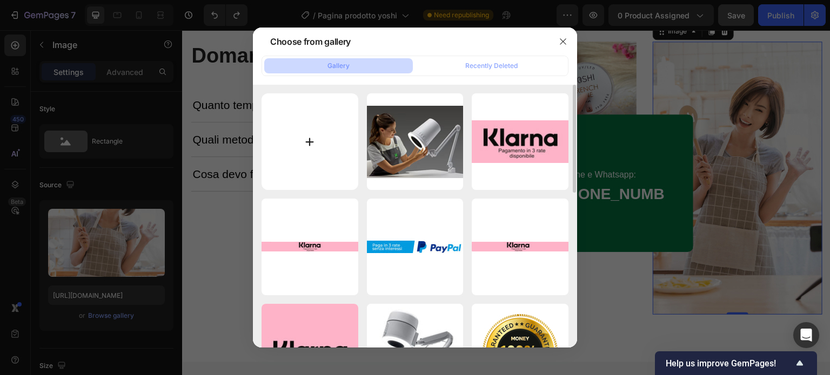
click at [290, 157] on input "file" at bounding box center [309, 141] width 97 height 97
type input "C:\fakepath\yoshy top.webp"
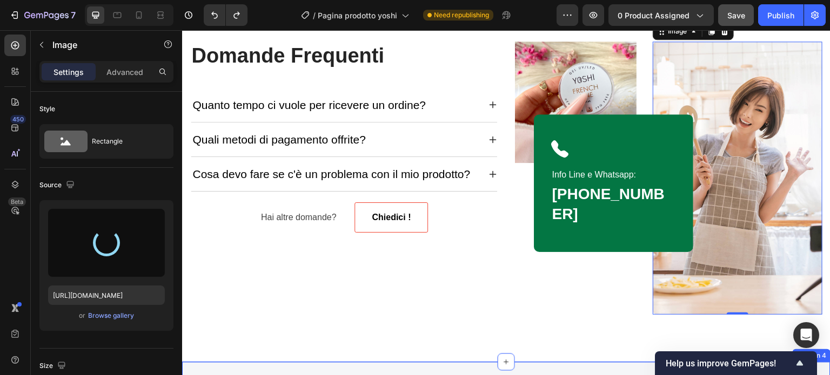
type input "[URL][DOMAIN_NAME]"
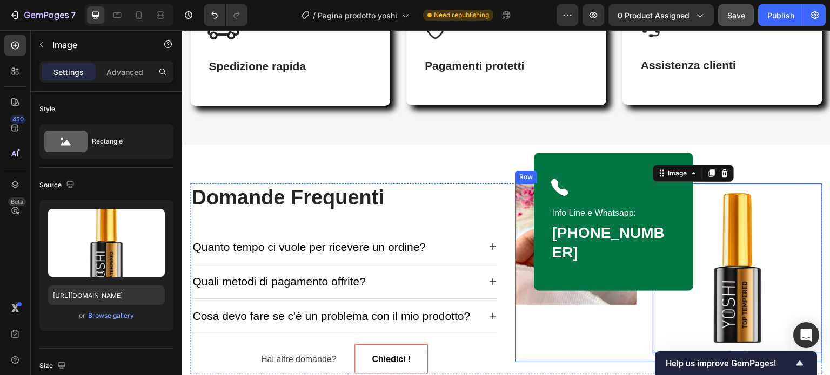
scroll to position [1242, 0]
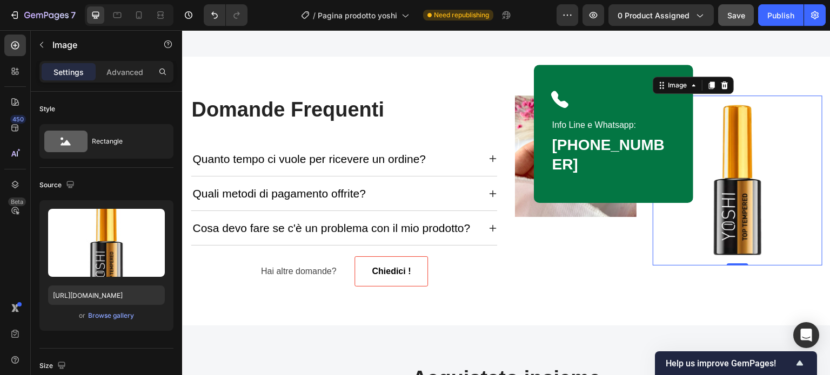
click at [693, 250] on img at bounding box center [738, 181] width 170 height 170
click at [117, 76] on p "Advanced" at bounding box center [124, 71] width 37 height 11
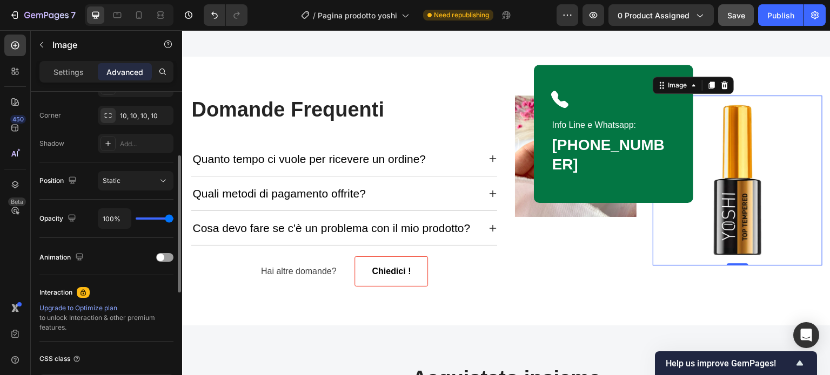
scroll to position [270, 0]
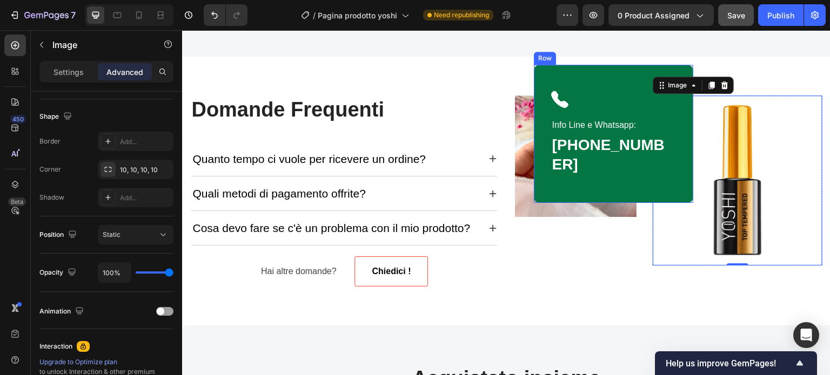
click at [569, 182] on div "Icon Info Line e Whatsapp: Text block [PHONE_NUMBER][STREET_ADDRESS]" at bounding box center [613, 134] width 159 height 138
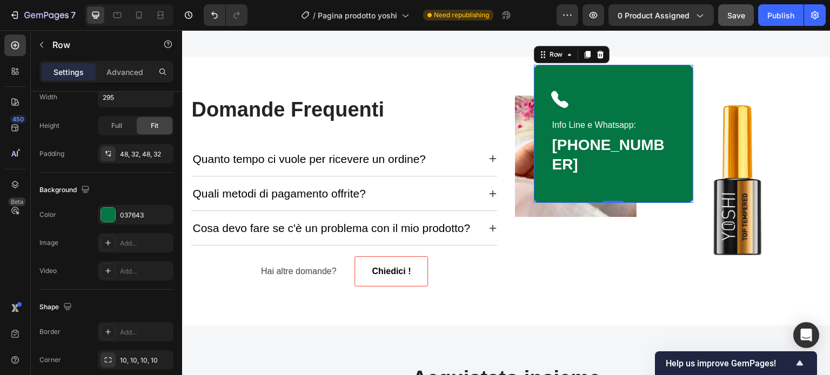
scroll to position [0, 0]
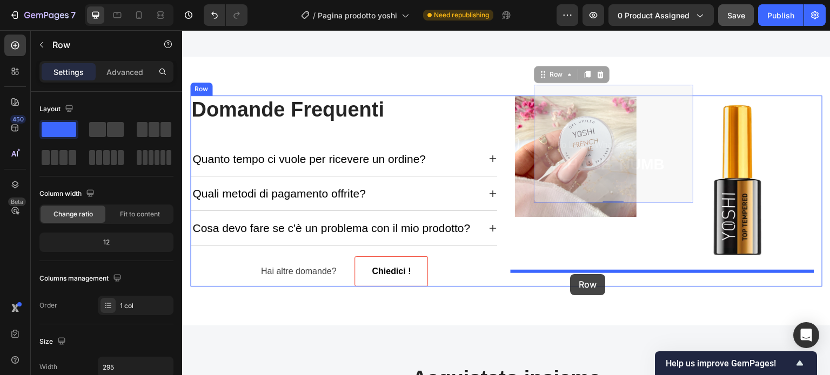
drag, startPoint x: 570, startPoint y: 182, endPoint x: 570, endPoint y: 271, distance: 89.7
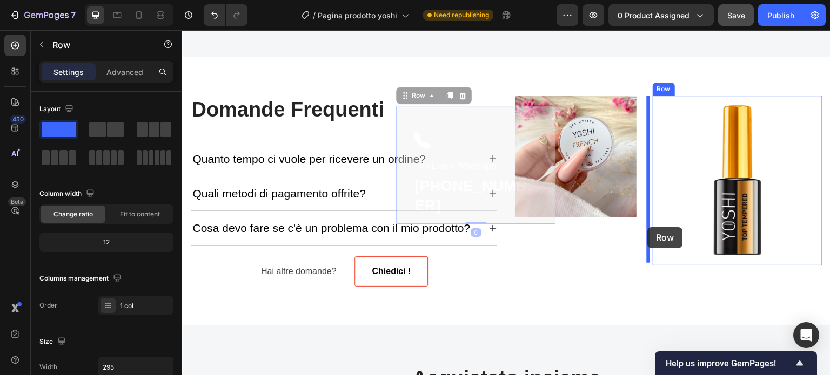
drag, startPoint x: 536, startPoint y: 197, endPoint x: 648, endPoint y: 227, distance: 115.5
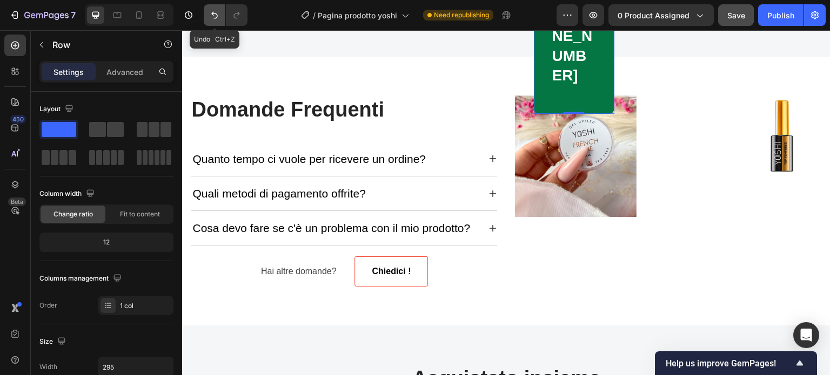
click at [217, 22] on button "Undo/Redo" at bounding box center [215, 15] width 22 height 22
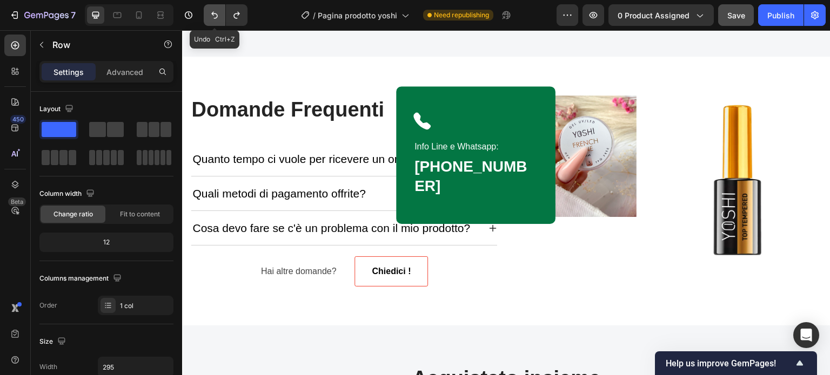
click at [217, 19] on icon "Undo/Redo" at bounding box center [214, 15] width 11 height 11
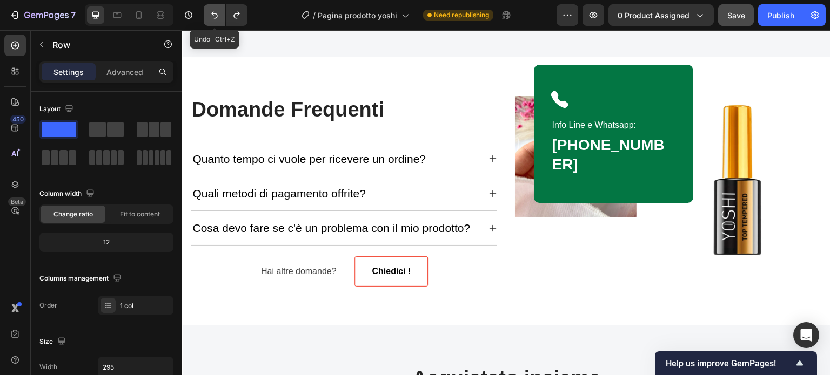
click at [216, 18] on icon "Undo/Redo" at bounding box center [214, 15] width 6 height 7
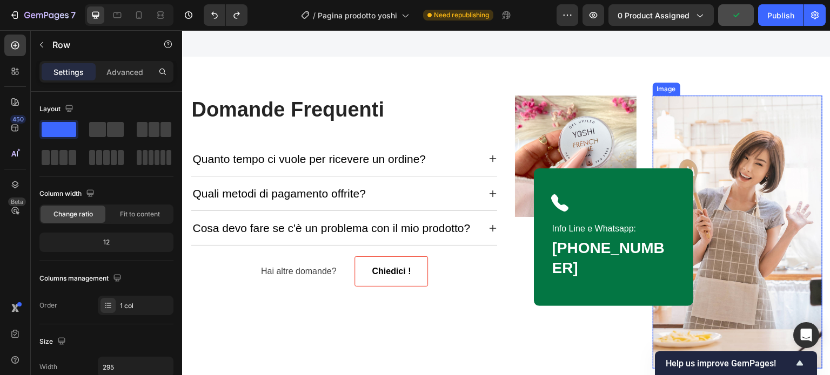
click at [761, 159] on img at bounding box center [738, 232] width 170 height 273
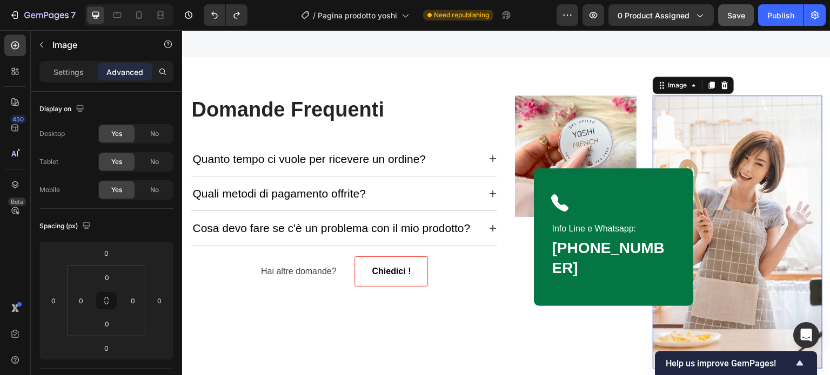
click at [728, 17] on span "Save" at bounding box center [736, 15] width 18 height 9
